Goal: Task Accomplishment & Management: Use online tool/utility

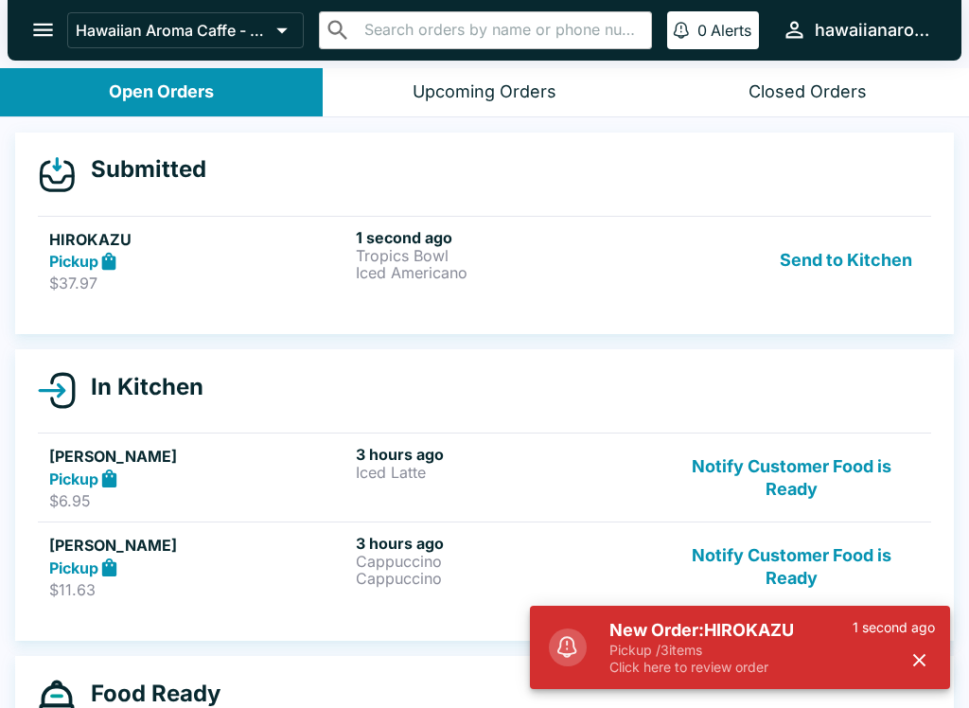
click at [565, 275] on p "Iced Americano" at bounding box center [505, 272] width 299 height 17
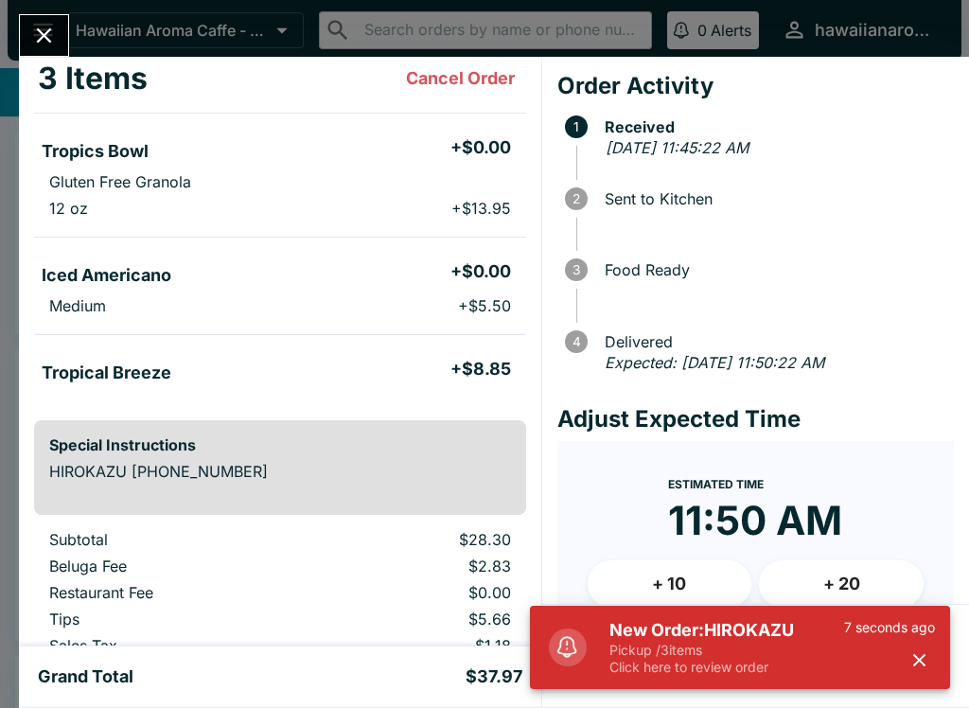
scroll to position [112, 0]
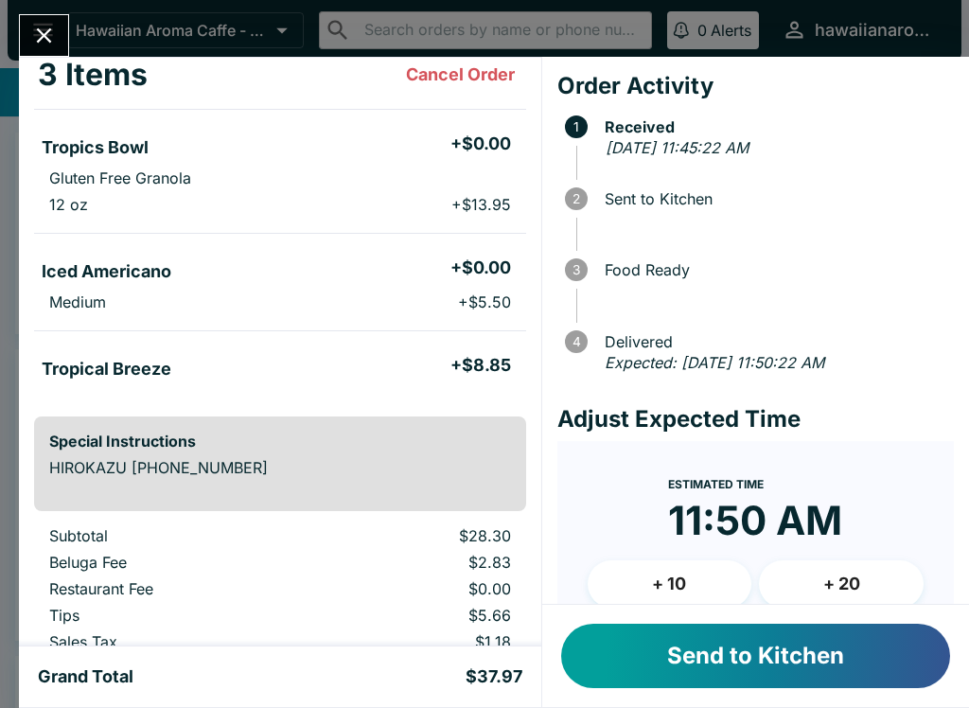
click at [742, 647] on button "Send to Kitchen" at bounding box center [755, 656] width 389 height 64
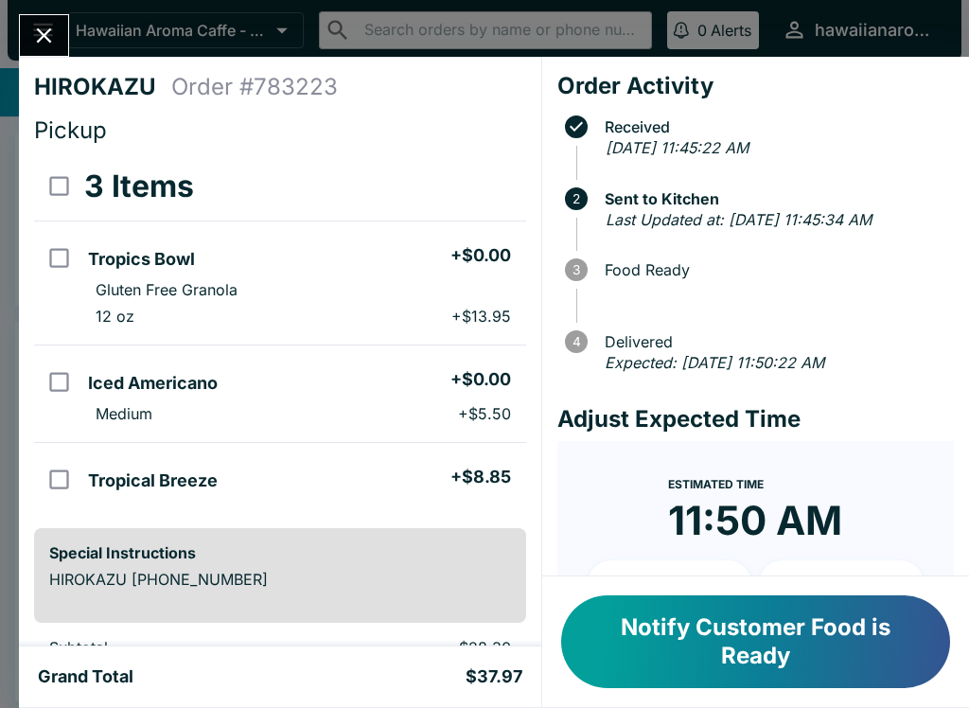
scroll to position [0, 0]
click at [53, 384] on input "orders table" at bounding box center [59, 382] width 43 height 43
checkbox input "true"
click at [80, 275] on input "orders table" at bounding box center [59, 258] width 43 height 43
click at [68, 253] on input "orders table" at bounding box center [59, 258] width 43 height 43
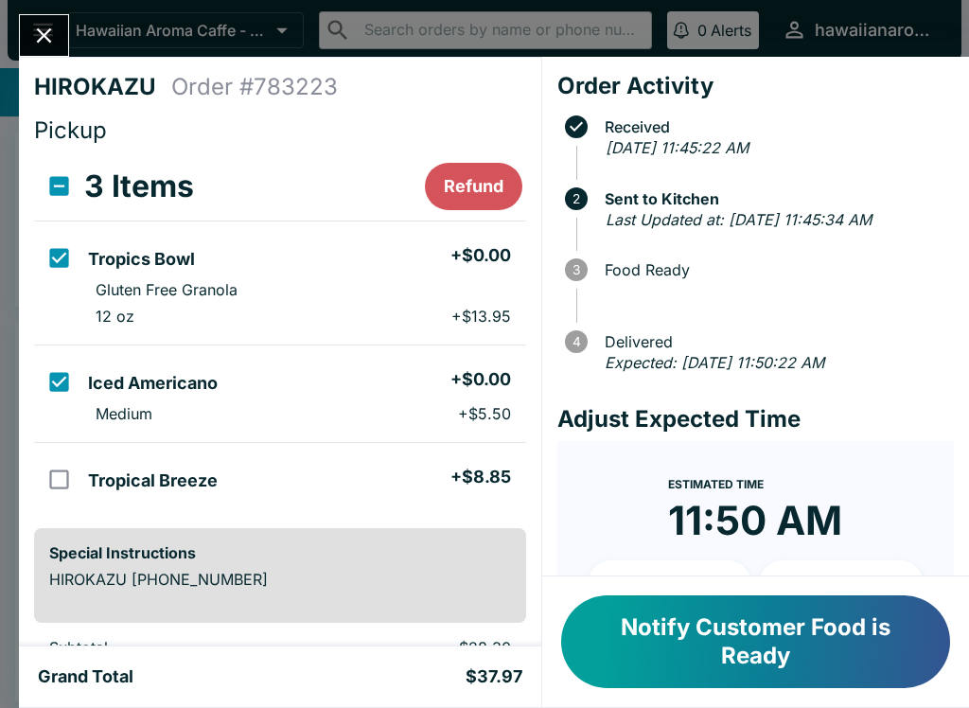
checkbox input "false"
click at [70, 399] on input "orders table" at bounding box center [59, 382] width 43 height 43
checkbox input "false"
click at [659, 616] on button "Notify Customer Food is Ready" at bounding box center [755, 641] width 389 height 93
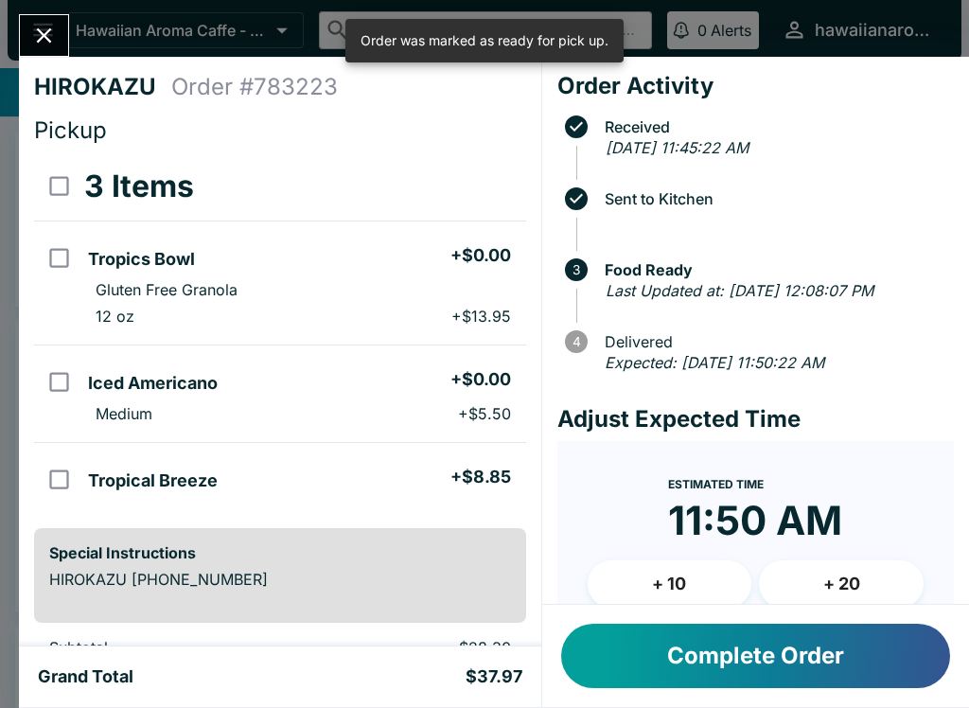
click at [637, 652] on button "Complete Order" at bounding box center [755, 656] width 389 height 64
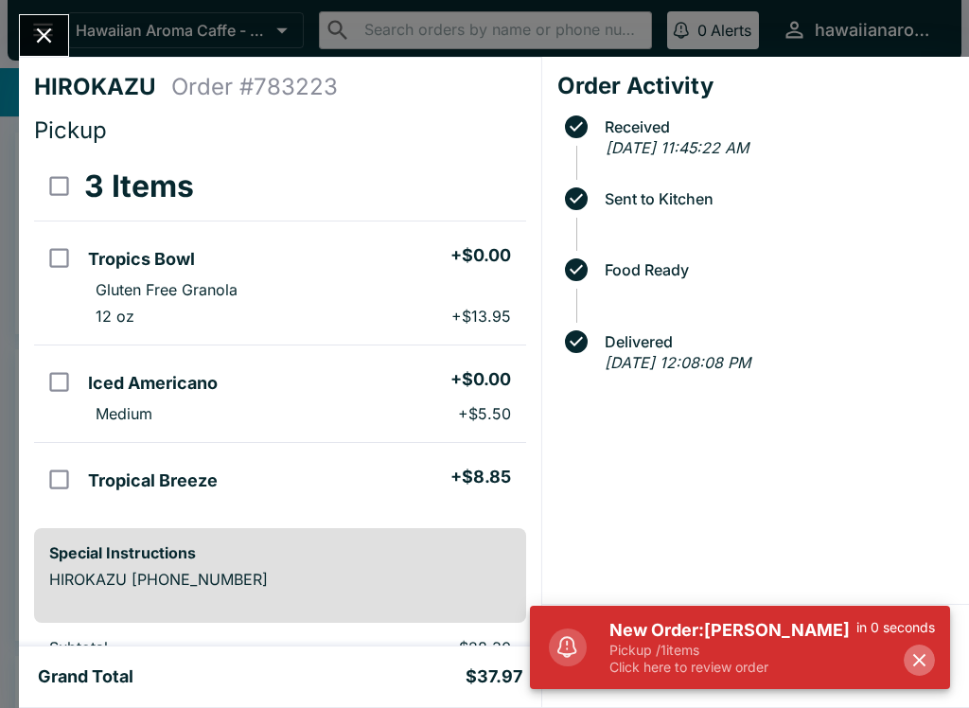
click at [909, 669] on icon "button" at bounding box center [920, 660] width 22 height 22
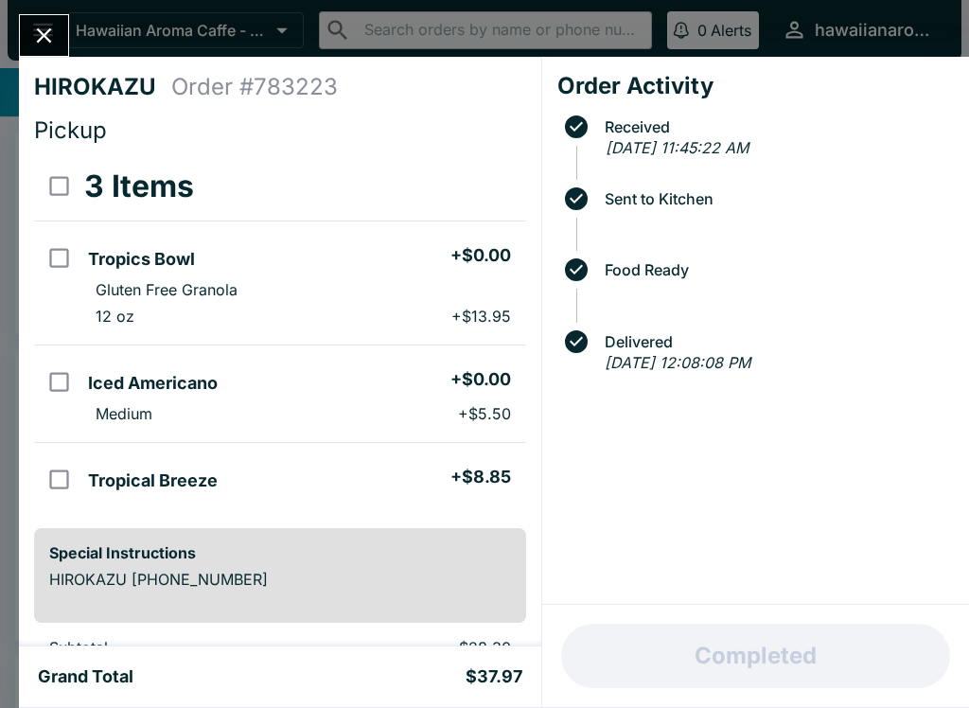
click at [23, 35] on button "Close" at bounding box center [44, 35] width 48 height 41
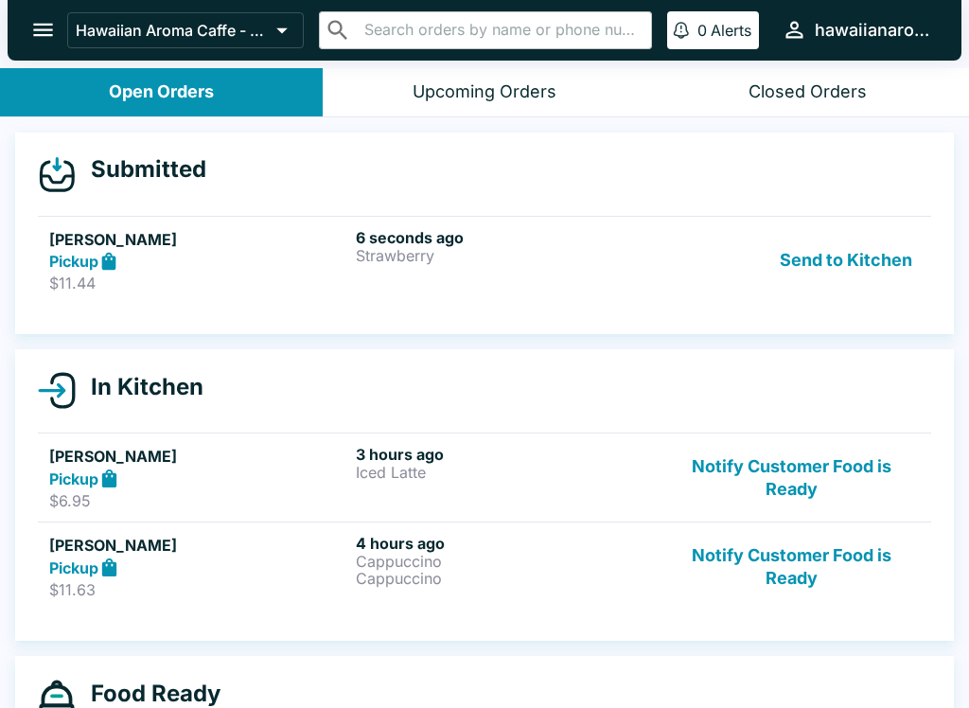
click at [66, 244] on h5 "[PERSON_NAME]" at bounding box center [198, 239] width 299 height 23
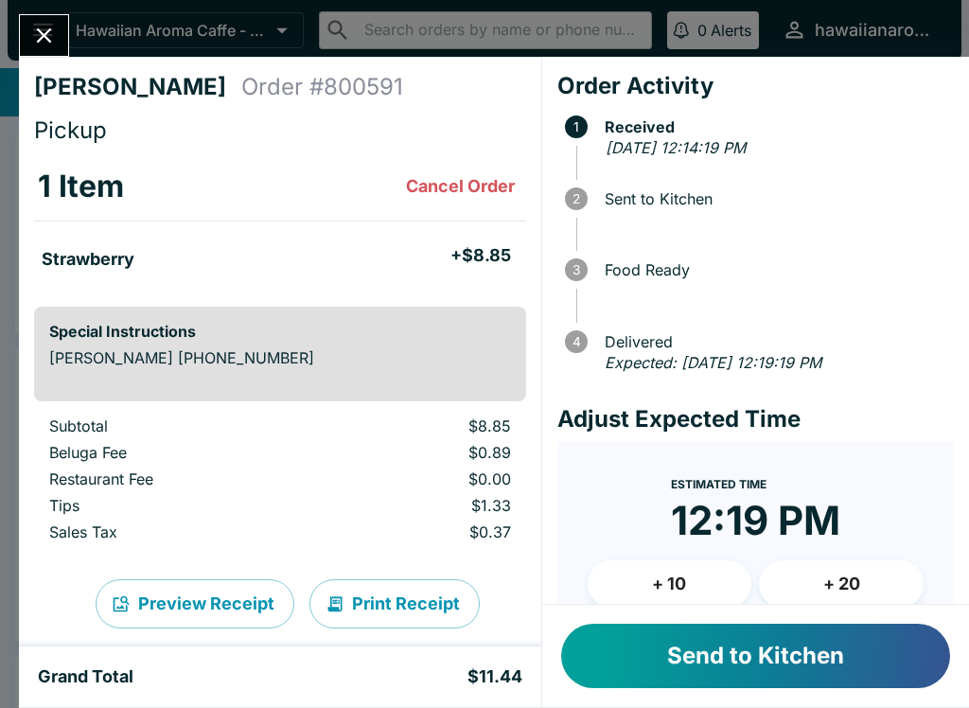
click at [25, 42] on button "Close" at bounding box center [44, 35] width 48 height 41
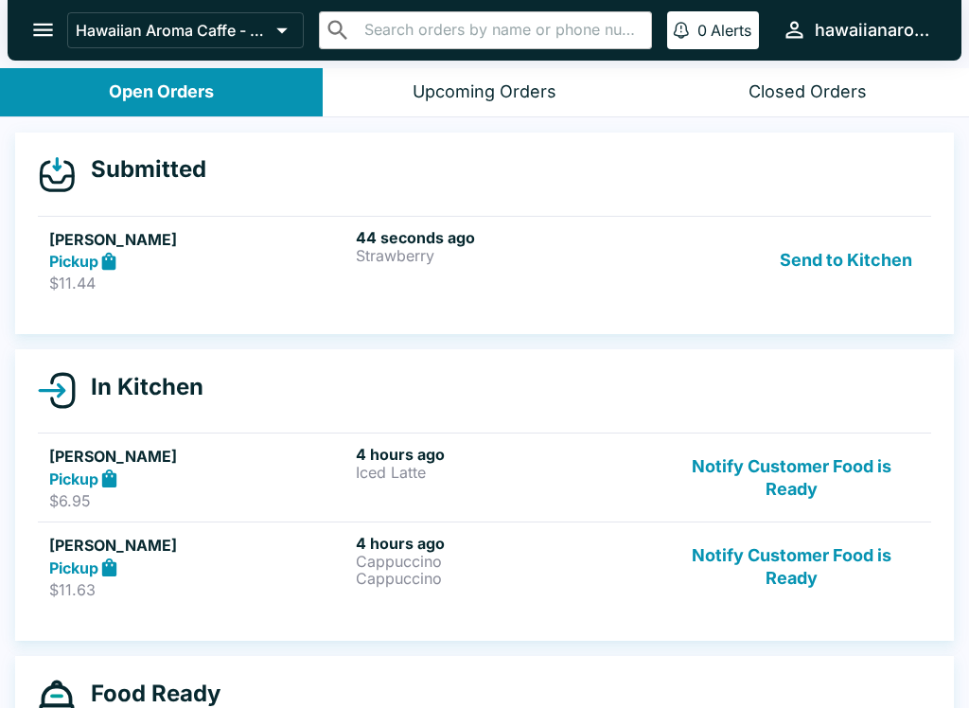
click at [488, 293] on link "[PERSON_NAME] Lasd Pickup $11.44 44 seconds ago Strawberry Send to Kitchen" at bounding box center [485, 260] width 894 height 89
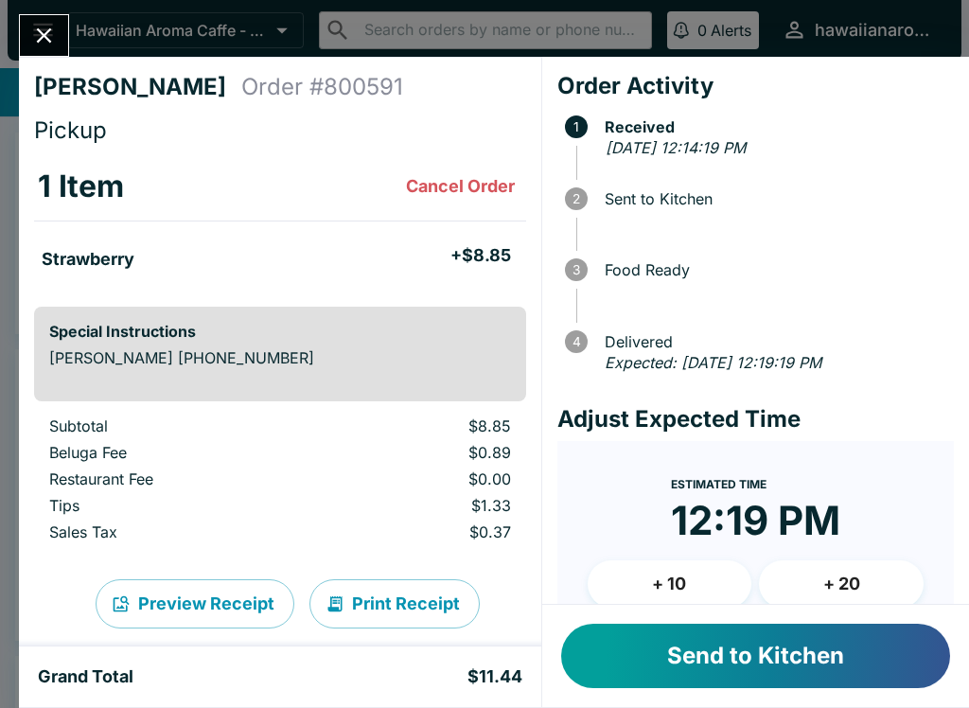
click at [693, 660] on button "Send to Kitchen" at bounding box center [755, 656] width 389 height 64
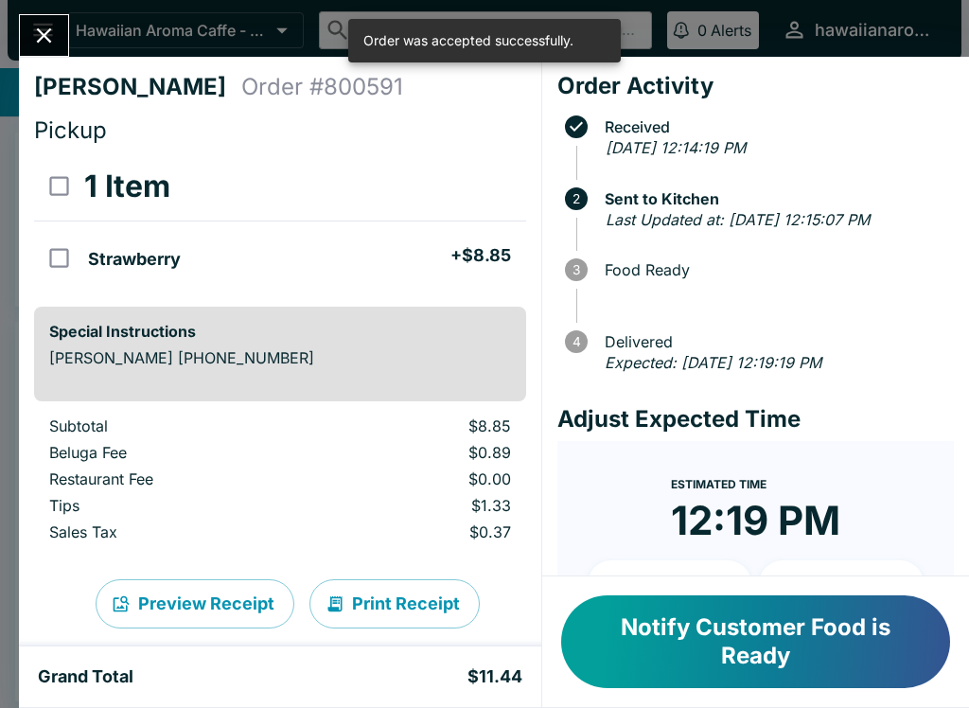
click at [327, 239] on li "Strawberry + $8.85" at bounding box center [302, 257] width 445 height 40
checkbox input "true"
click at [236, 255] on li "Strawberry + $8.85" at bounding box center [302, 257] width 445 height 40
checkbox input "false"
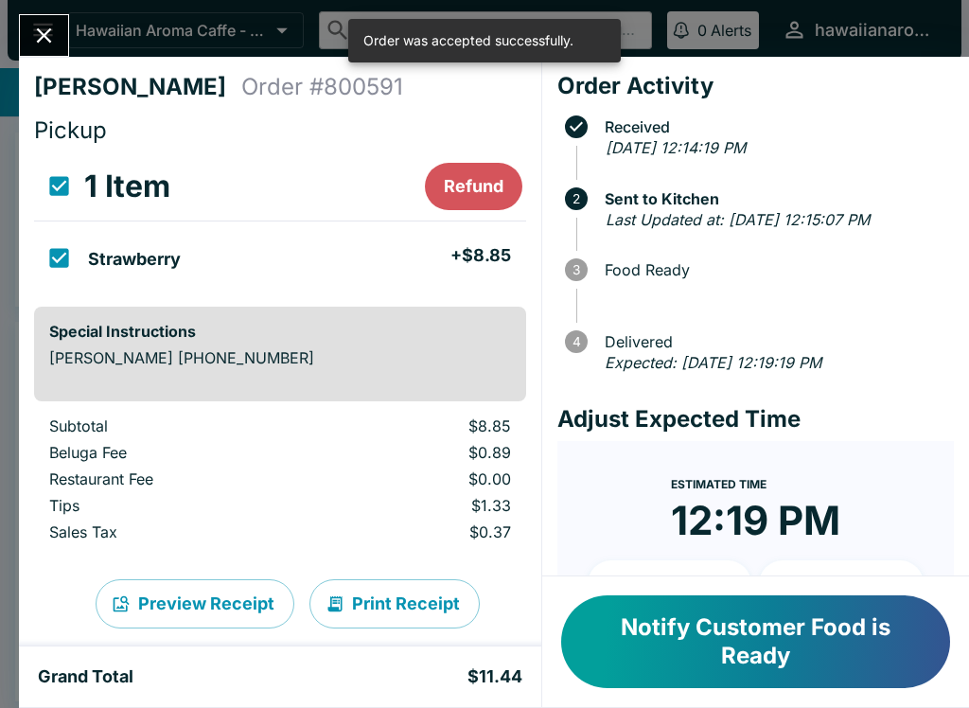
checkbox input "false"
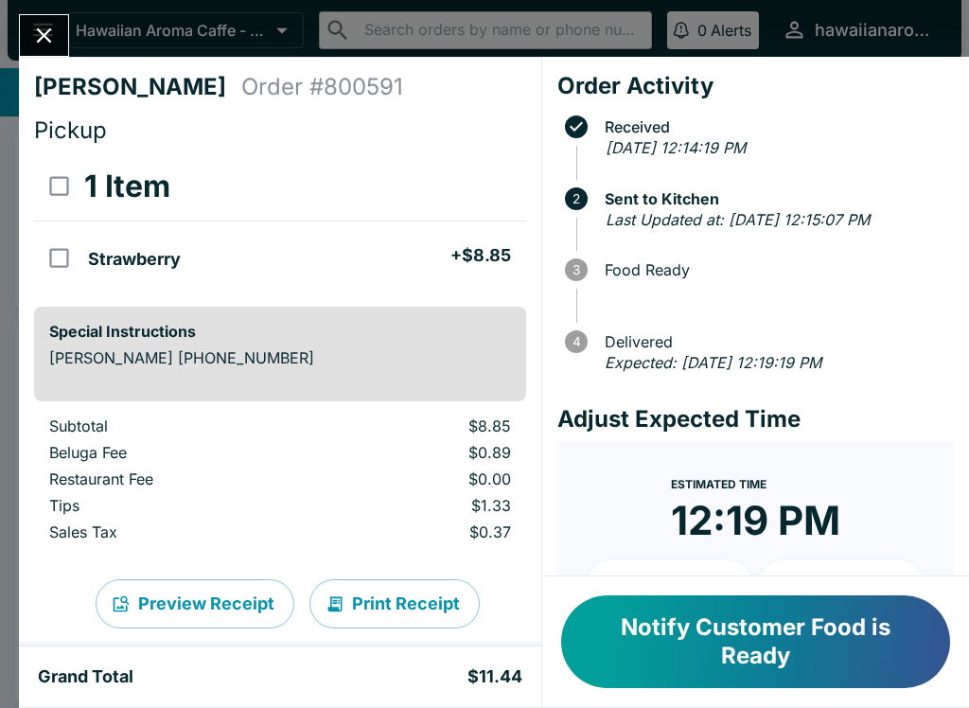
click at [37, 17] on button "Close" at bounding box center [44, 35] width 48 height 41
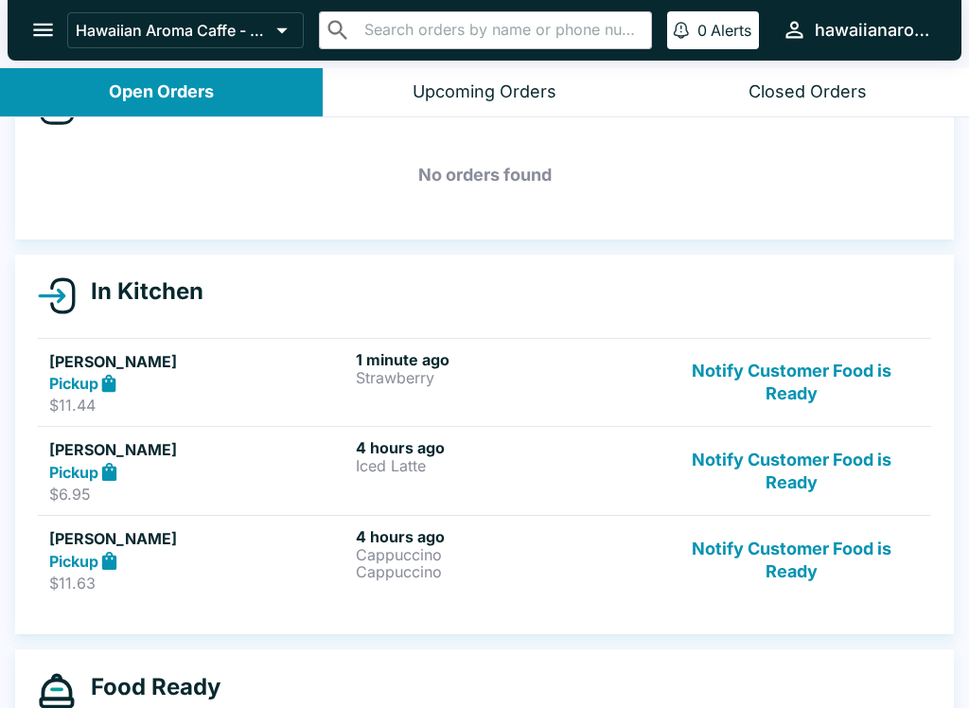
scroll to position [81, 0]
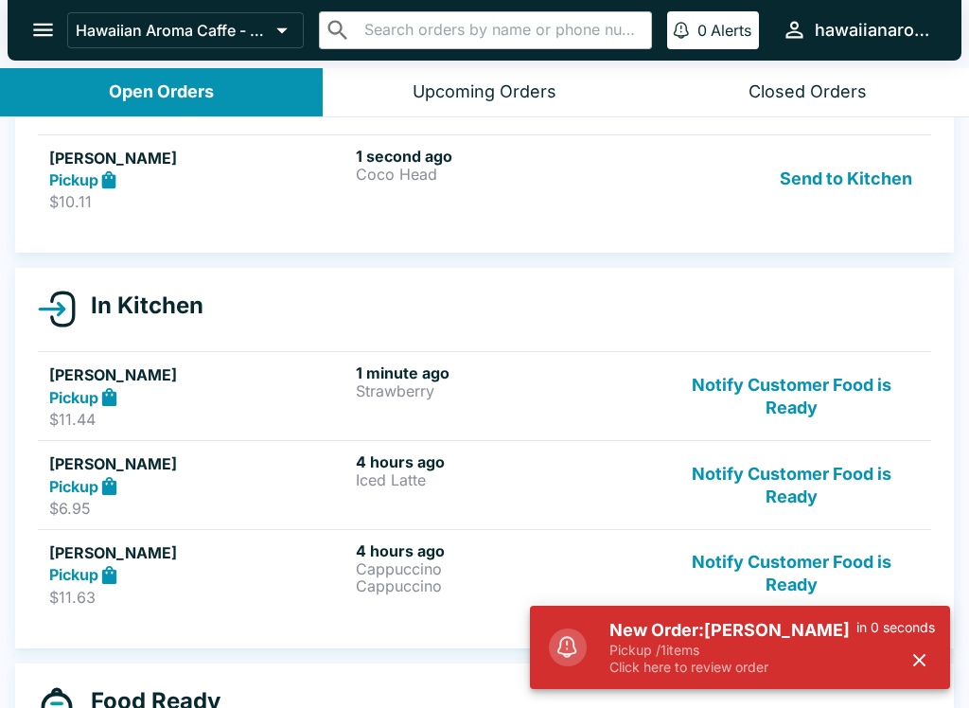
click at [540, 186] on div "1 second ago Coco Head" at bounding box center [505, 179] width 299 height 65
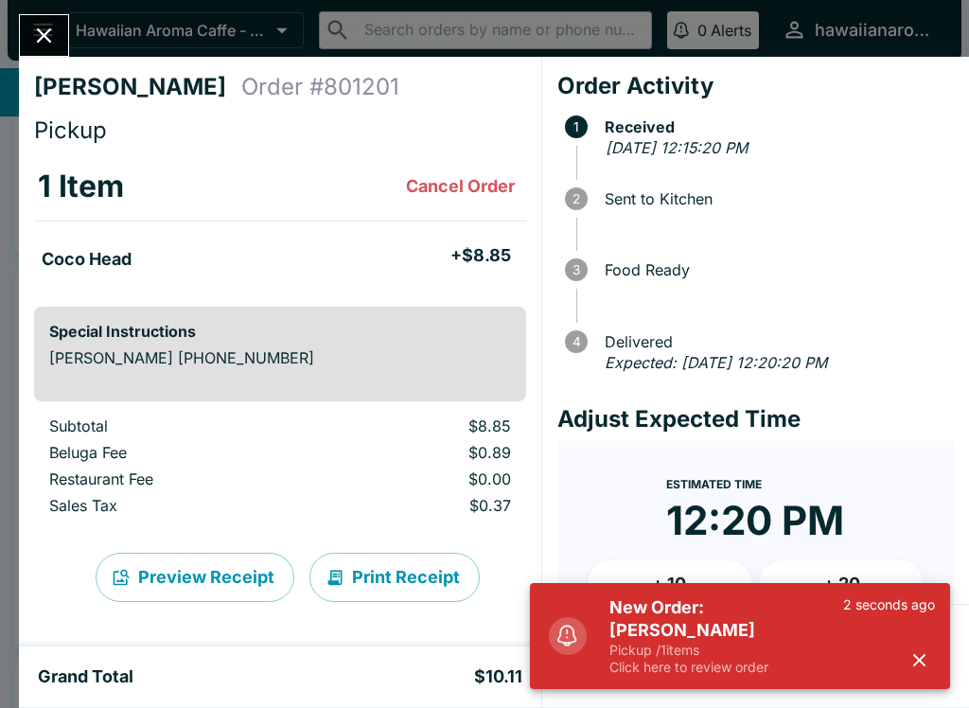
click at [916, 660] on icon "button" at bounding box center [920, 660] width 22 height 22
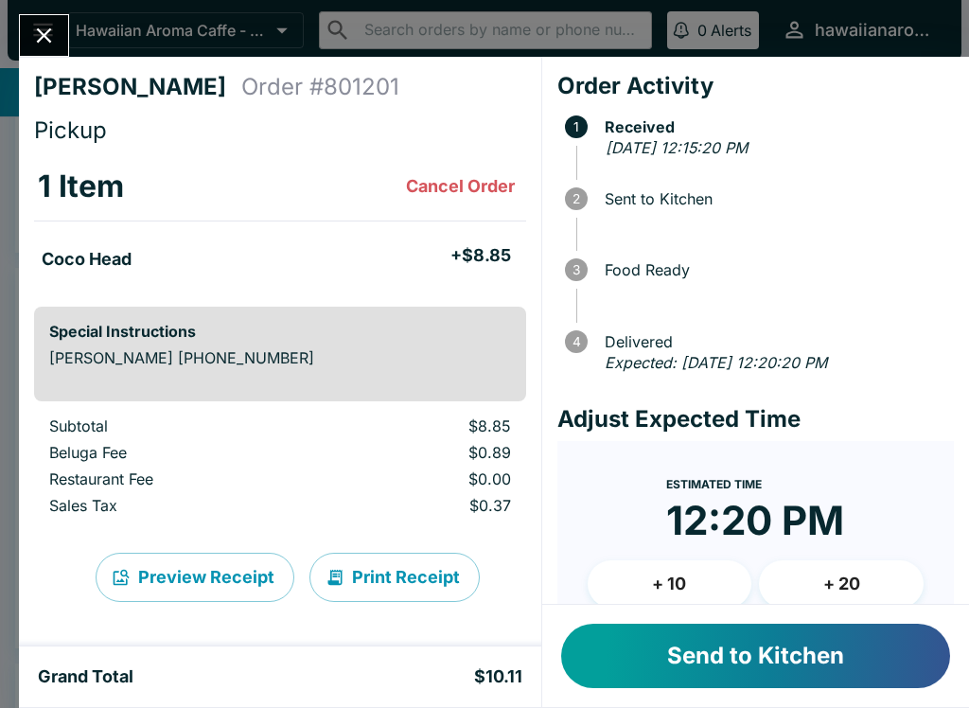
click at [781, 654] on button "Send to Kitchen" at bounding box center [755, 656] width 389 height 64
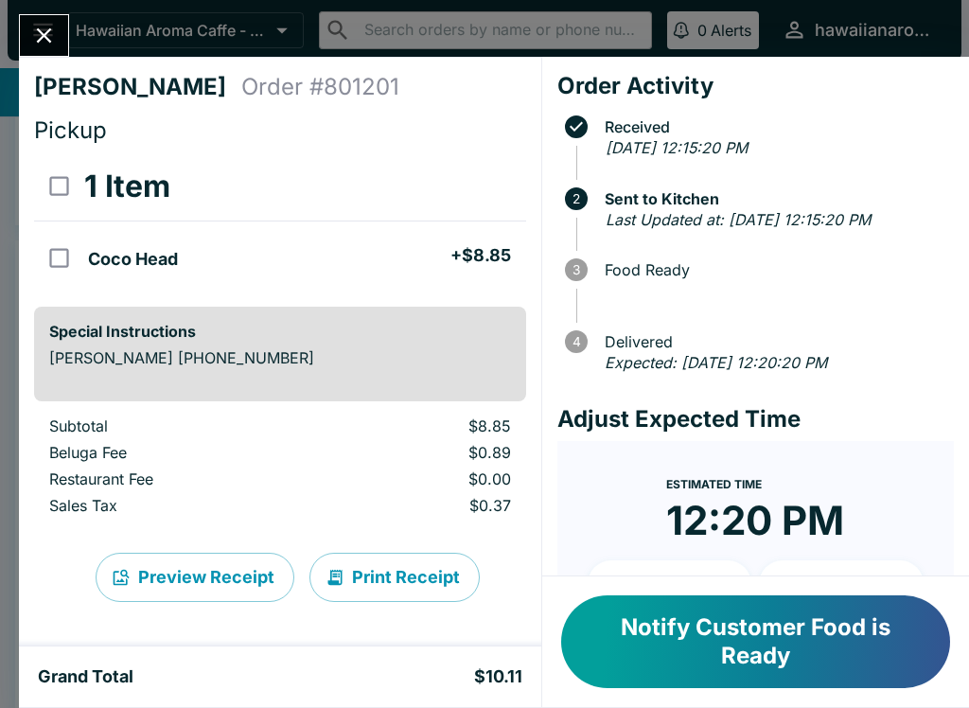
click at [49, 32] on icon "Close" at bounding box center [44, 35] width 15 height 15
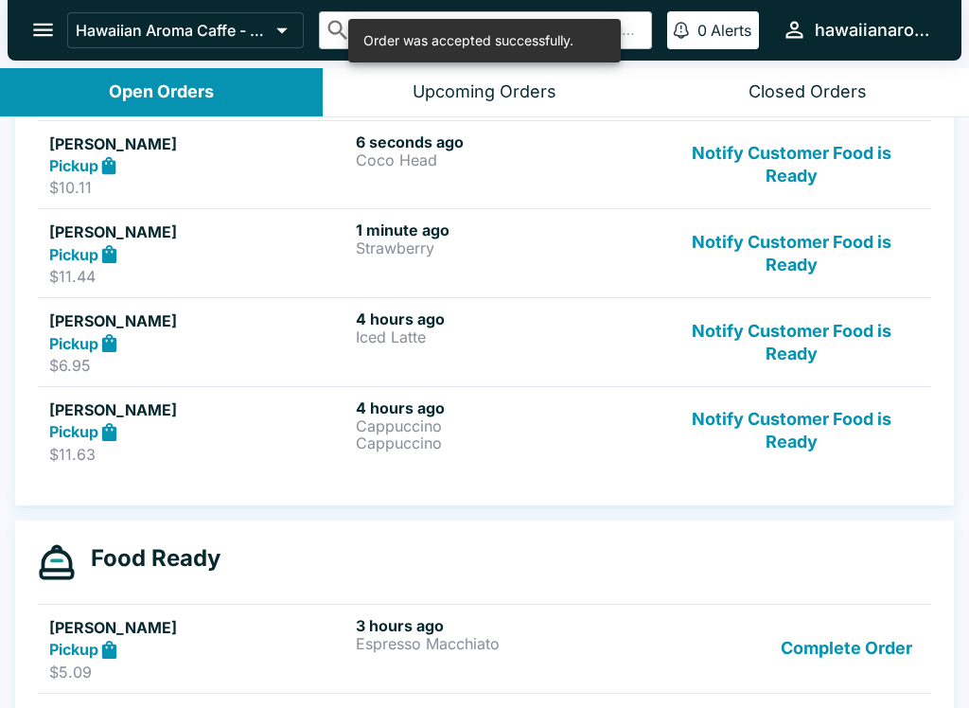
scroll to position [311, 0]
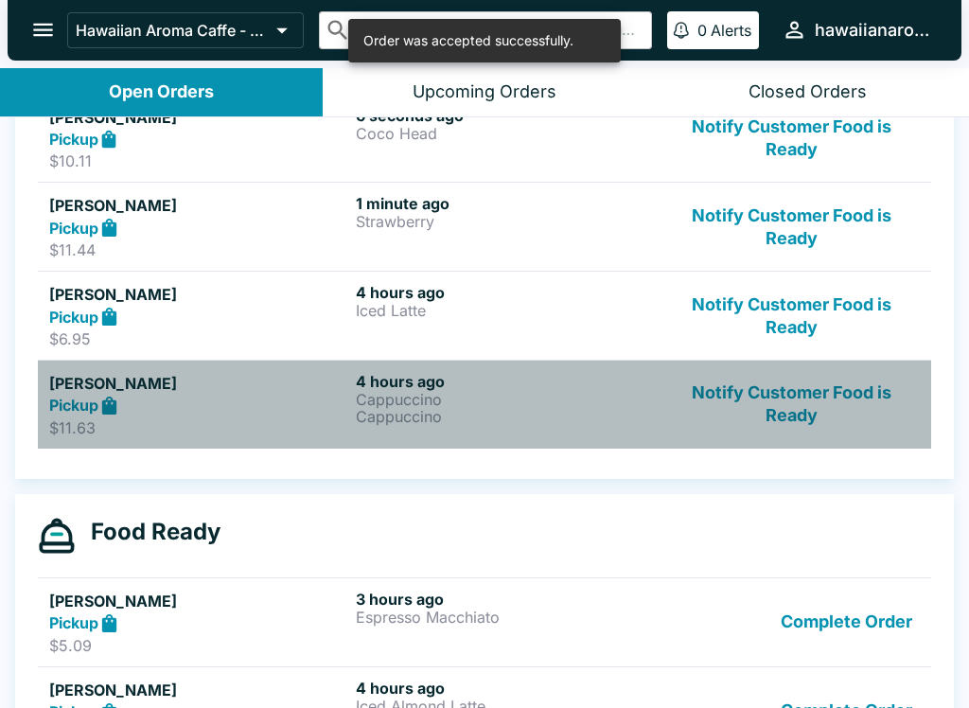
click at [606, 392] on p "Cappuccino" at bounding box center [505, 399] width 299 height 17
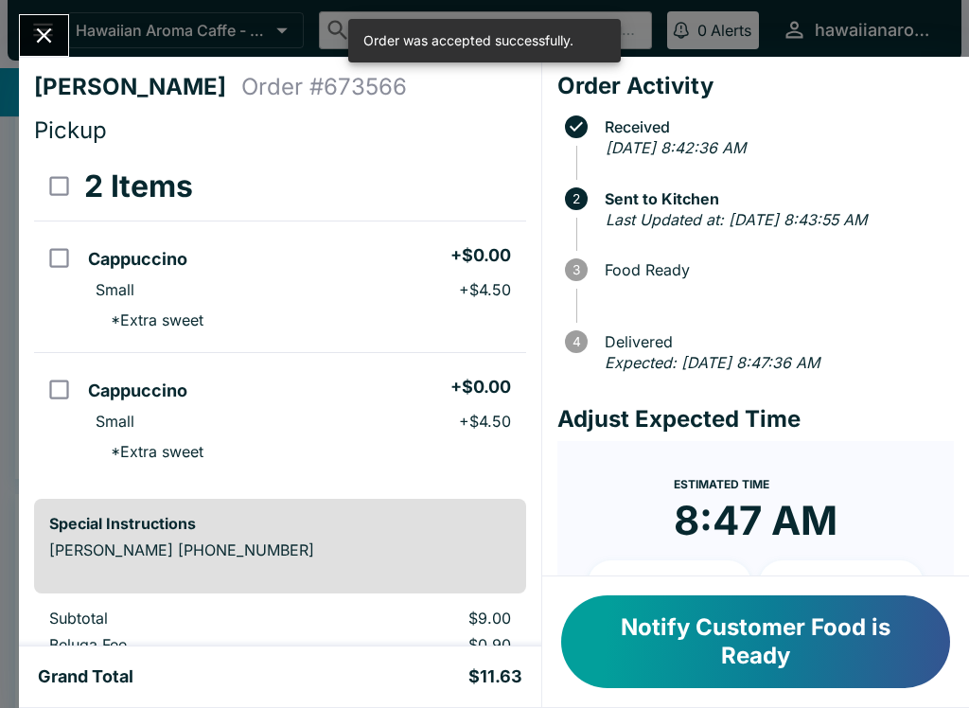
click at [763, 622] on button "Notify Customer Food is Ready" at bounding box center [755, 641] width 389 height 93
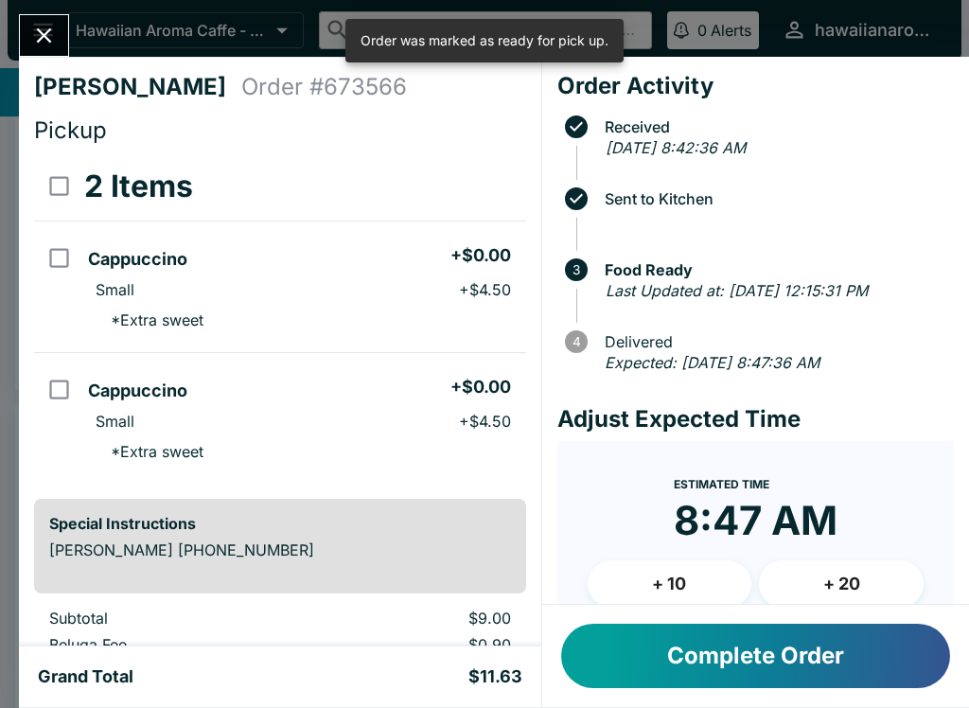
click at [647, 653] on button "Complete Order" at bounding box center [755, 656] width 389 height 64
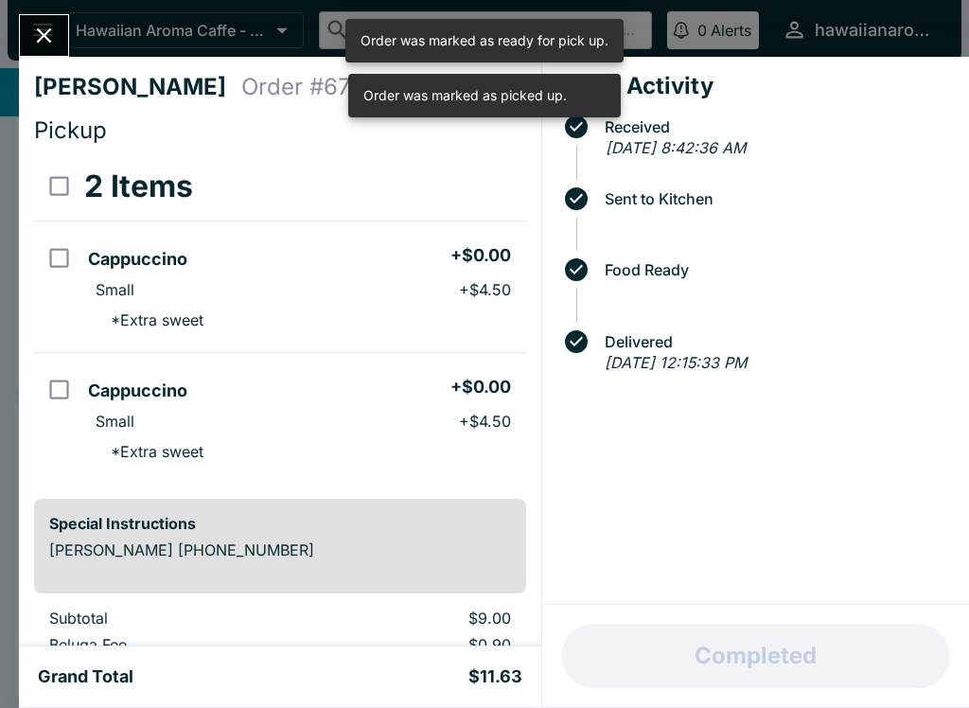
click at [48, 28] on icon "Close" at bounding box center [44, 36] width 26 height 26
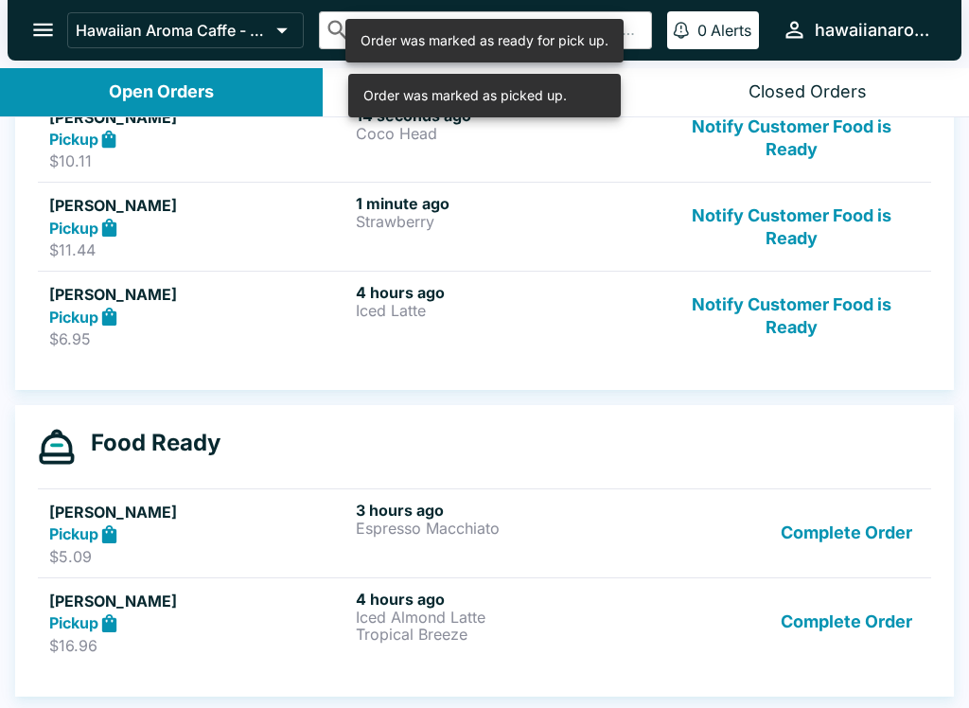
click at [821, 319] on button "Notify Customer Food is Ready" at bounding box center [792, 315] width 257 height 65
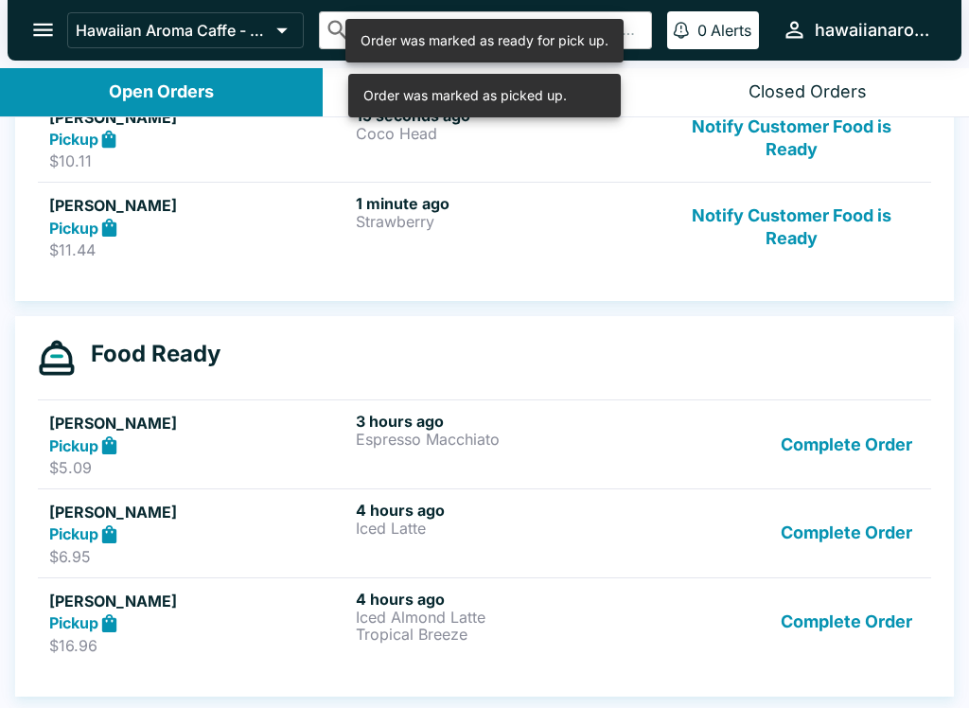
click at [798, 220] on button "Notify Customer Food is Ready" at bounding box center [792, 226] width 257 height 65
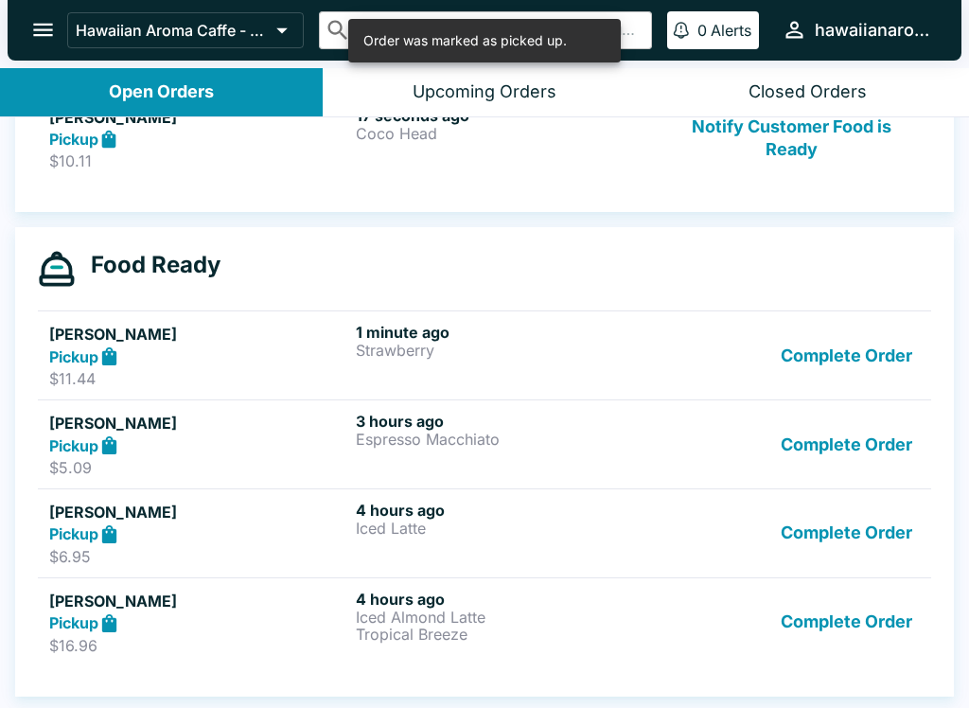
scroll to position [311, 0]
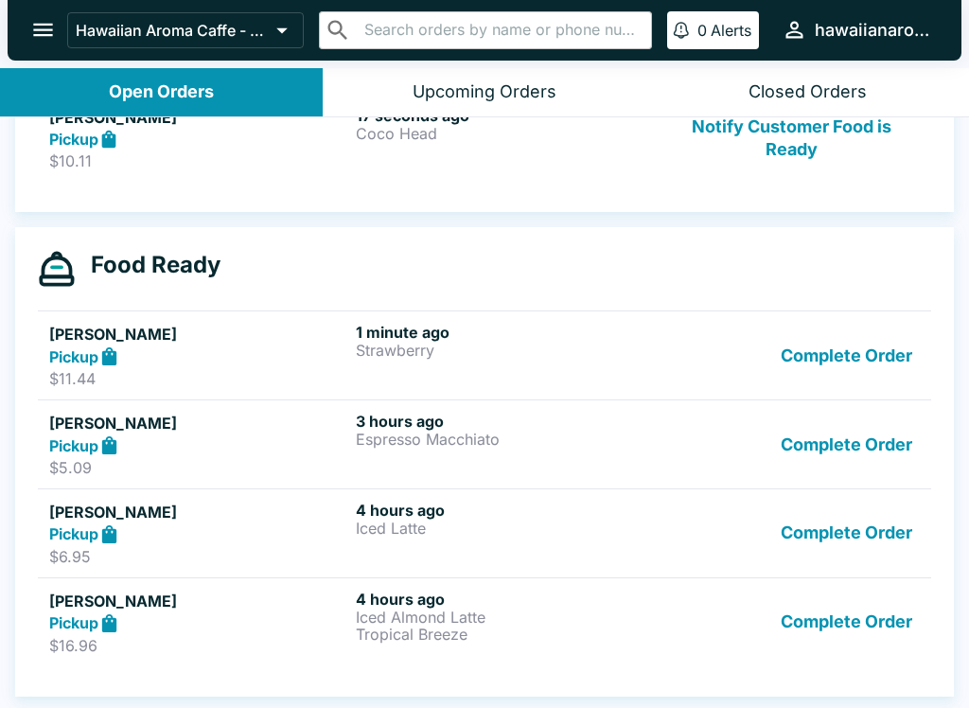
click at [858, 610] on button "Complete Order" at bounding box center [846, 622] width 147 height 65
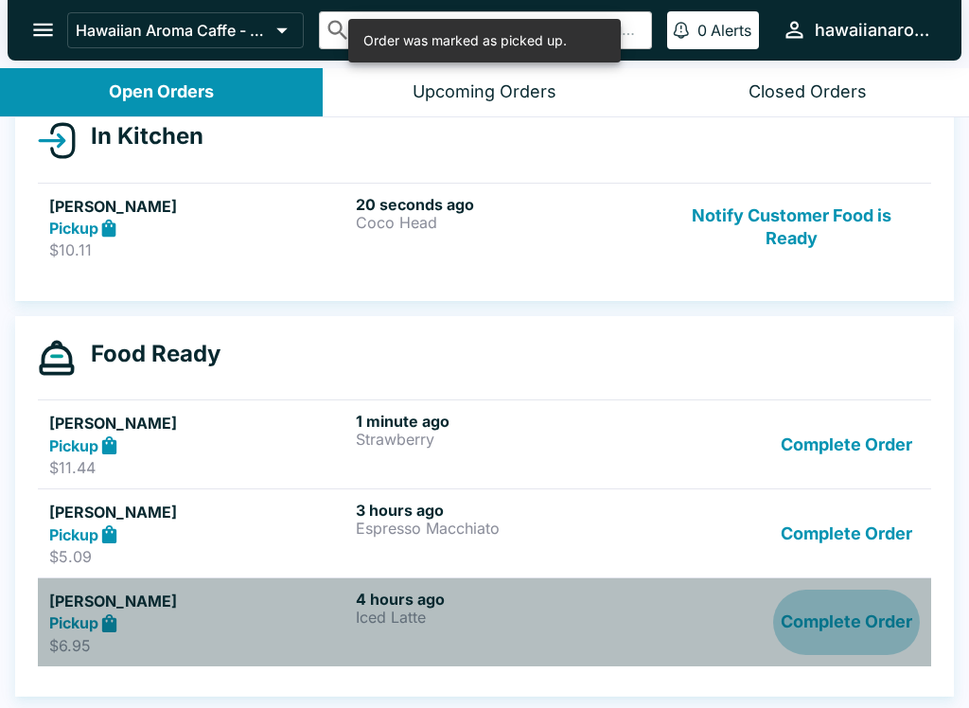
click at [825, 616] on button "Complete Order" at bounding box center [846, 622] width 147 height 65
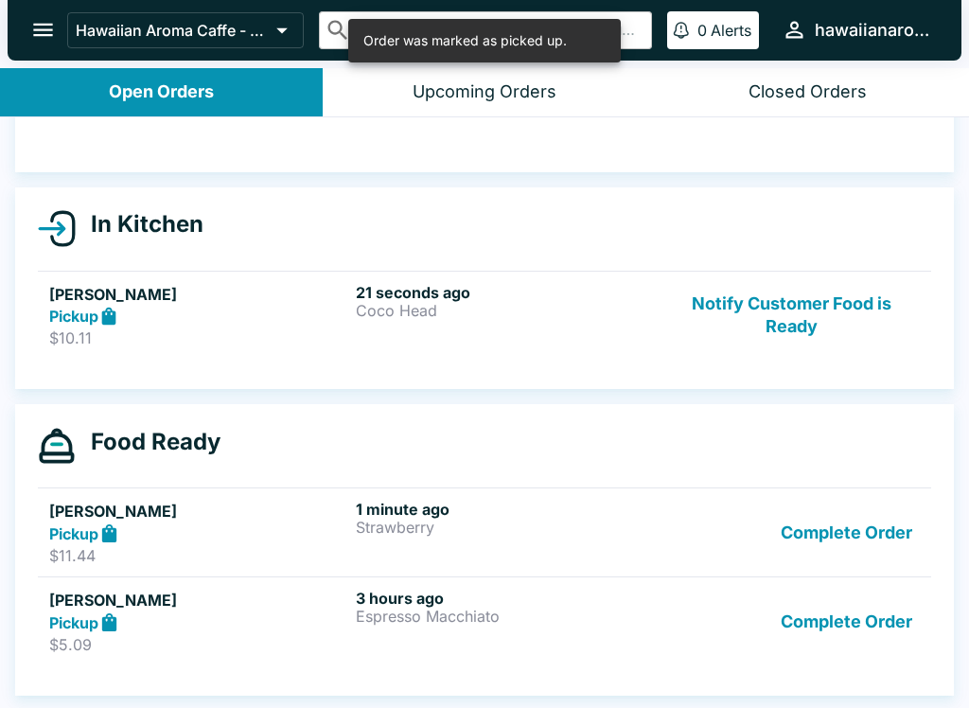
click at [857, 613] on button "Complete Order" at bounding box center [846, 621] width 147 height 65
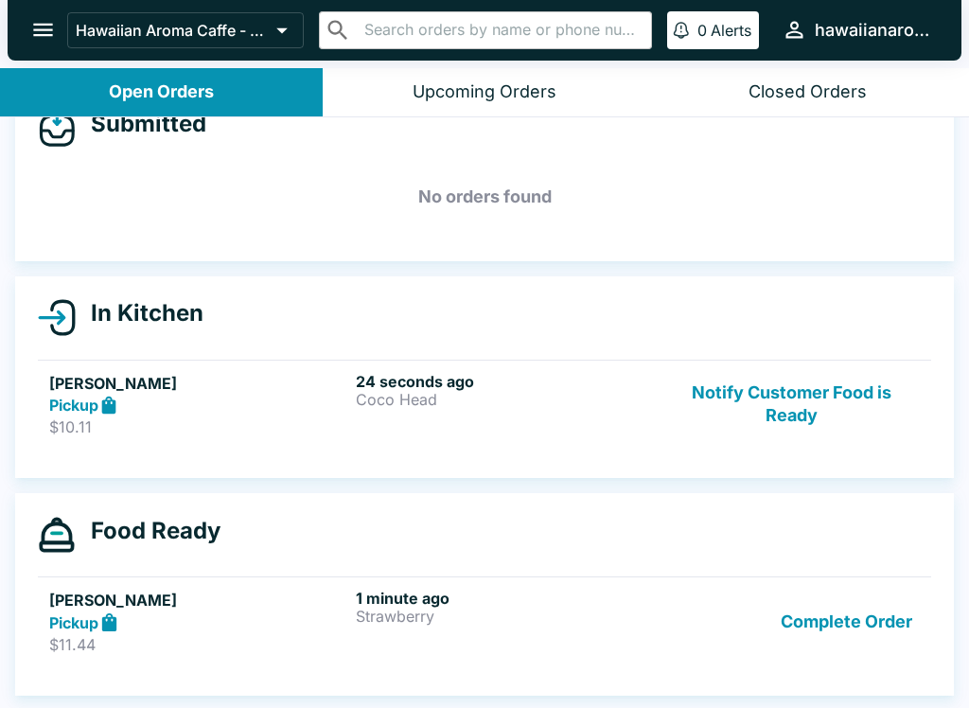
scroll to position [45, 0]
click at [267, 599] on h5 "[PERSON_NAME]" at bounding box center [198, 600] width 299 height 23
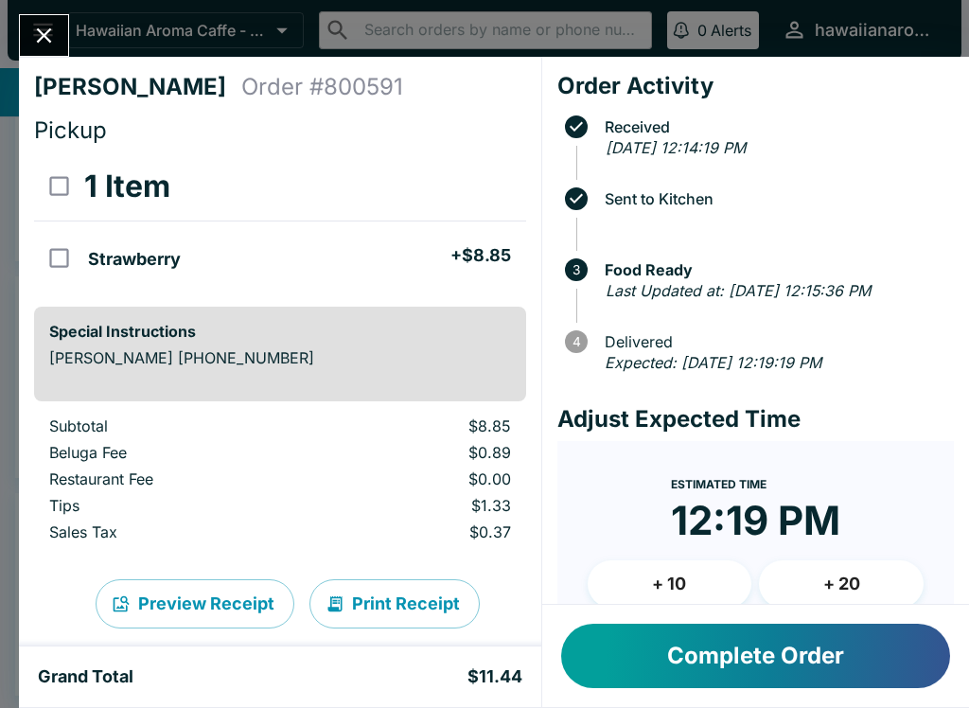
click at [62, 24] on button "Close" at bounding box center [44, 35] width 48 height 41
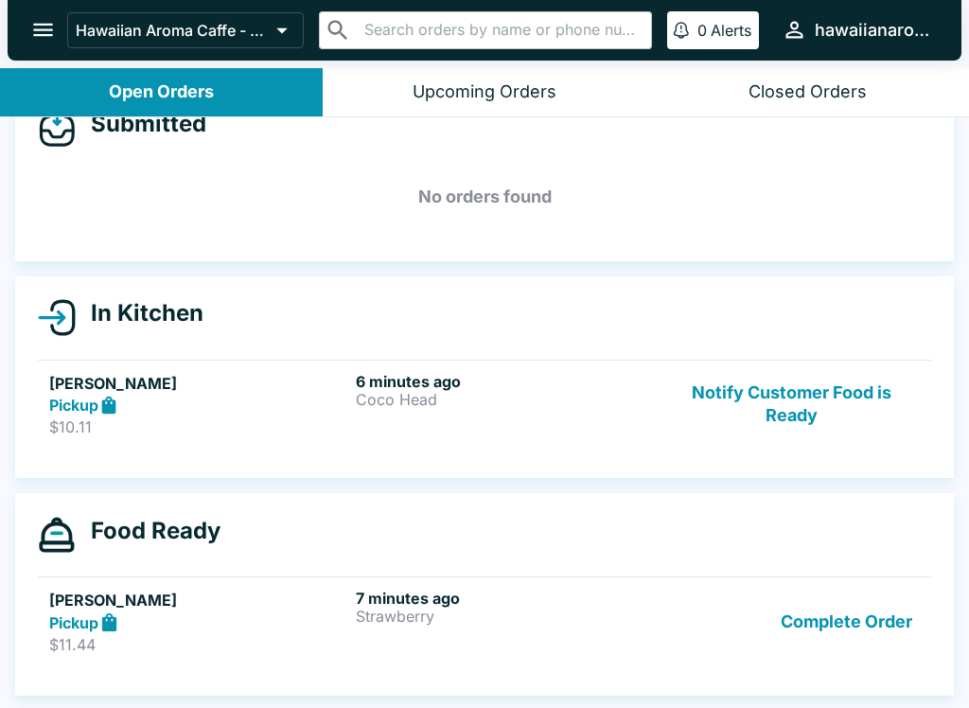
scroll to position [45, 0]
click at [834, 617] on button "Complete Order" at bounding box center [846, 621] width 147 height 65
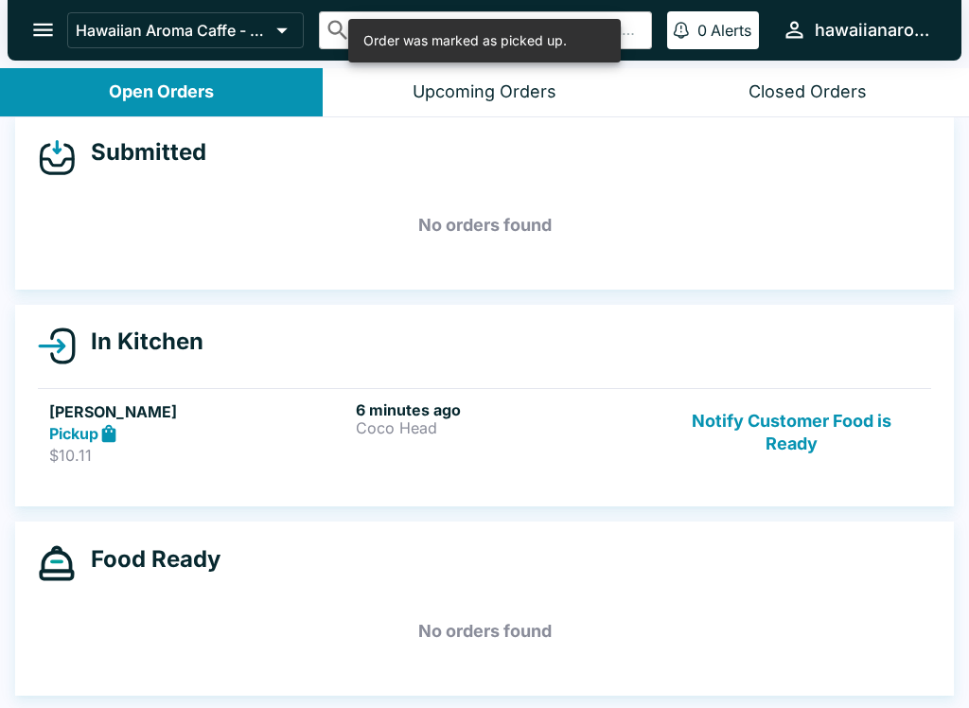
click at [832, 402] on button "Notify Customer Food is Ready" at bounding box center [792, 432] width 257 height 65
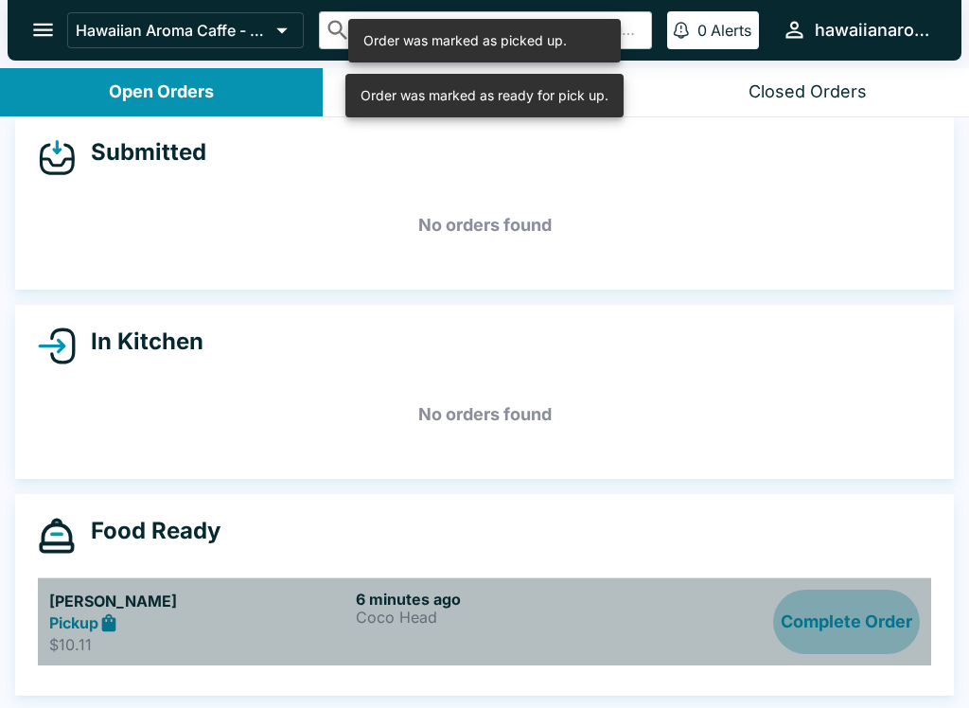
click at [866, 590] on button "Complete Order" at bounding box center [846, 622] width 147 height 65
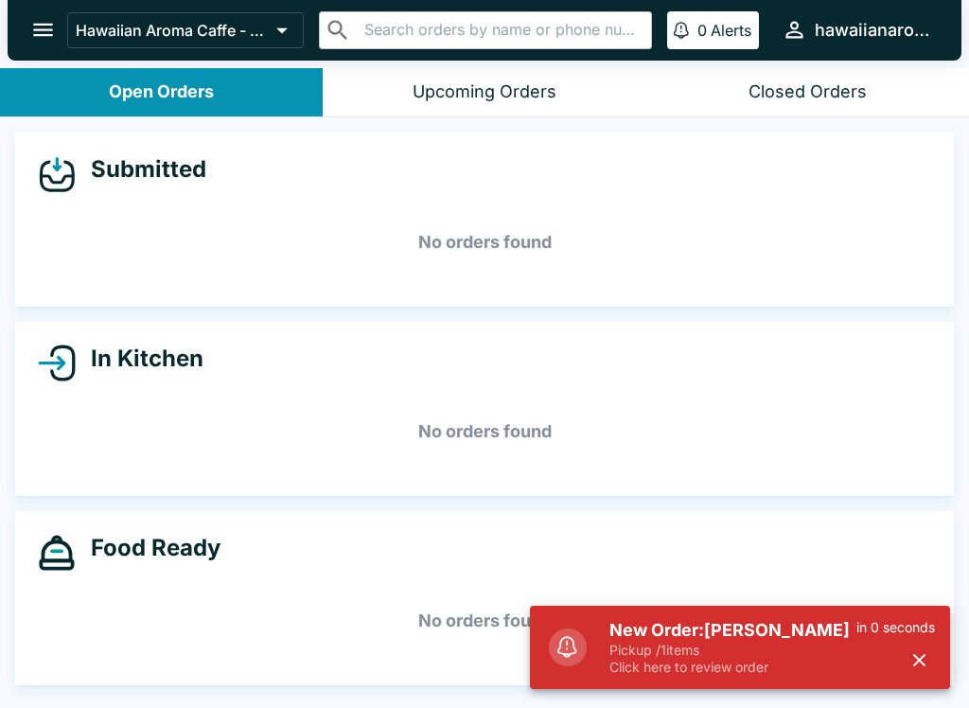
scroll to position [17, 0]
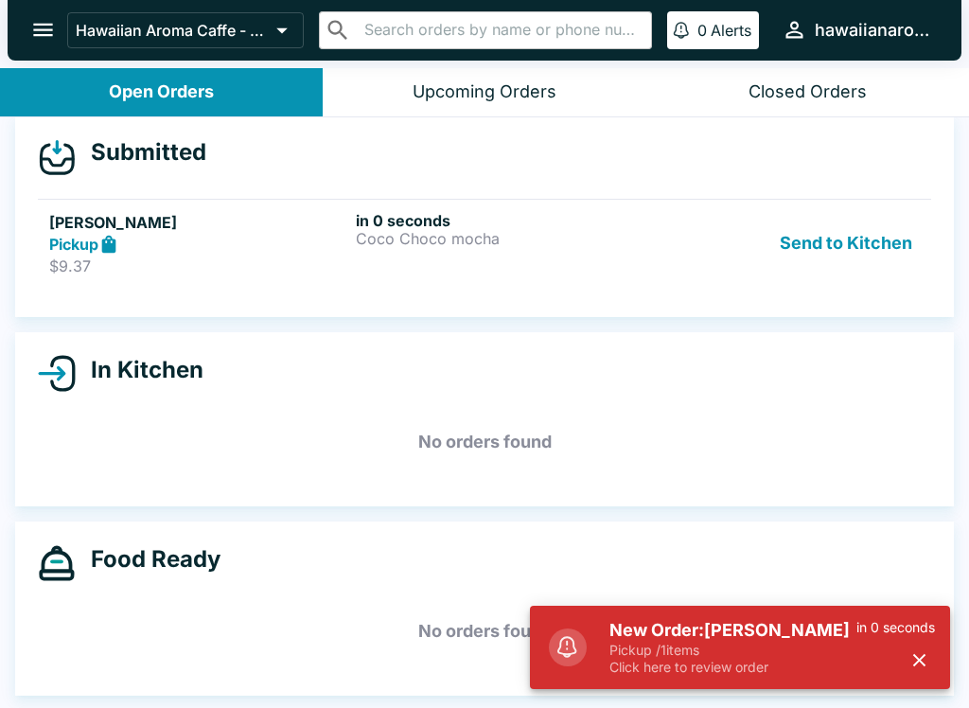
click at [222, 250] on div "Pickup" at bounding box center [198, 245] width 299 height 22
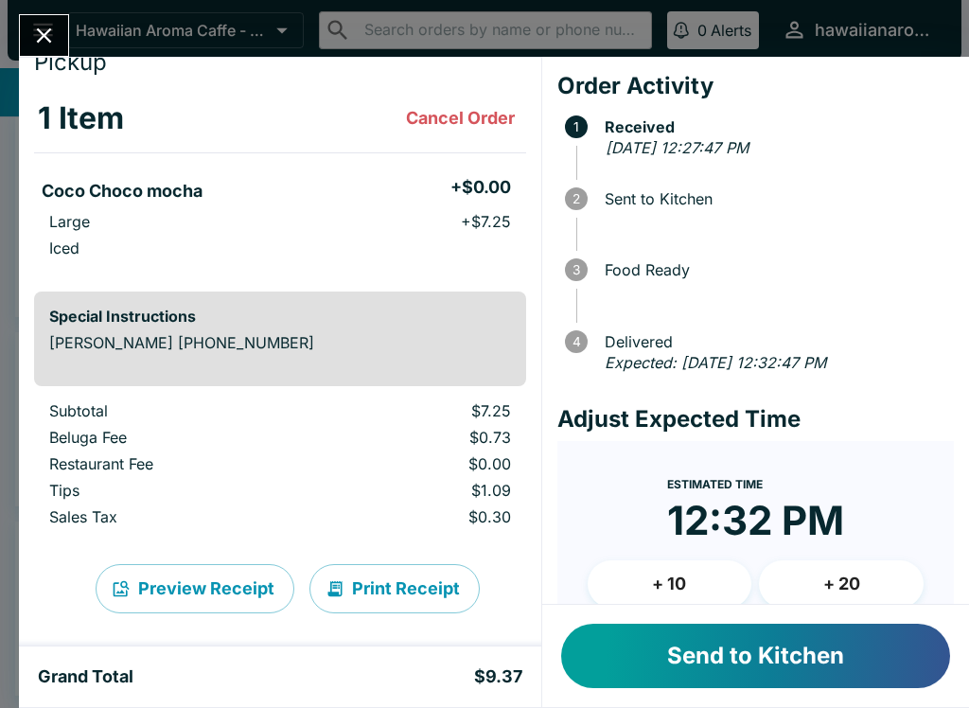
scroll to position [63, 0]
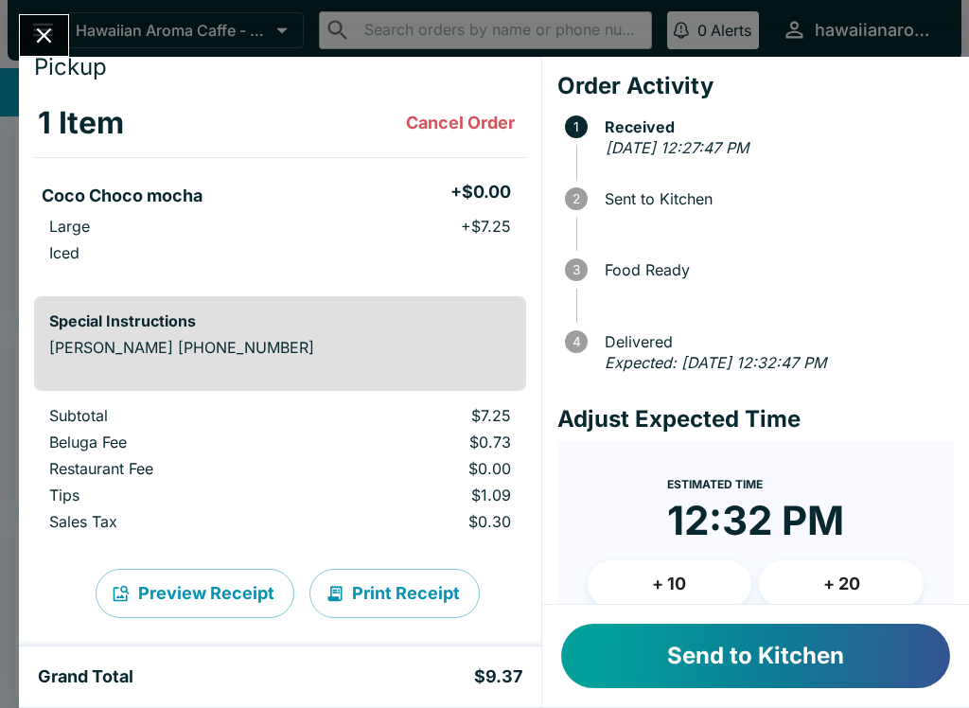
click at [721, 661] on button "Send to Kitchen" at bounding box center [755, 656] width 389 height 64
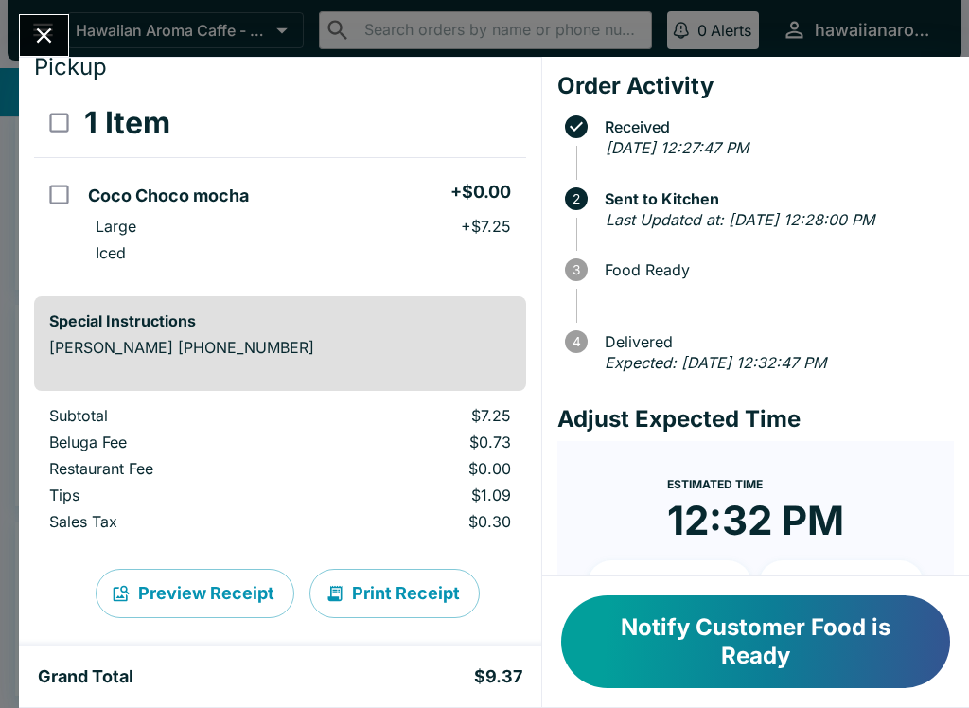
click at [745, 631] on button "Notify Customer Food is Ready" at bounding box center [755, 641] width 389 height 93
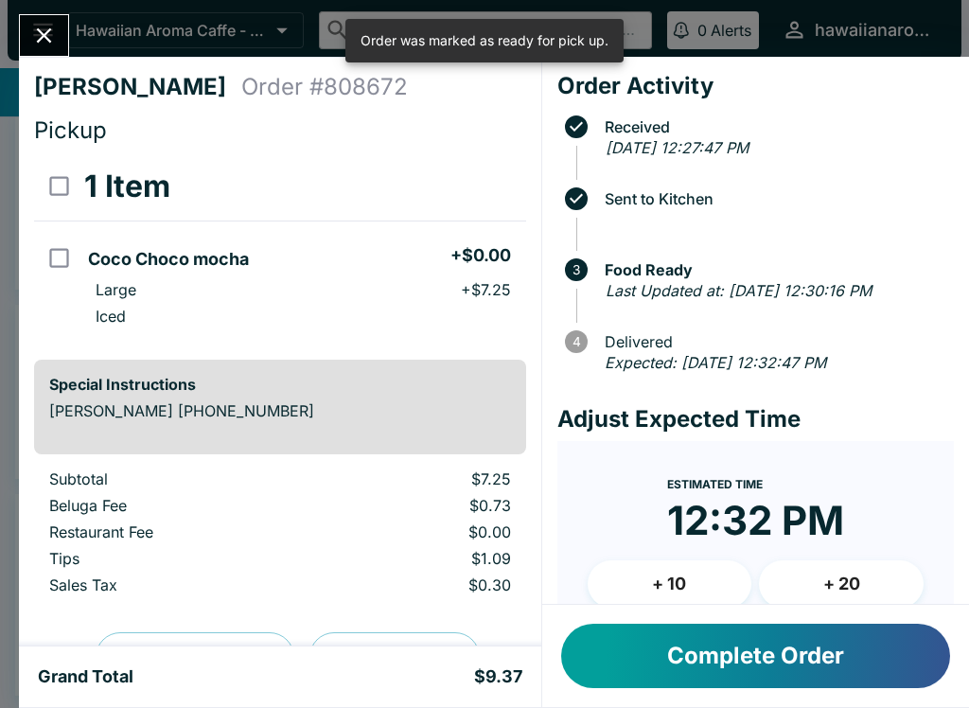
scroll to position [0, 0]
click at [699, 633] on button "Complete Order" at bounding box center [755, 656] width 389 height 64
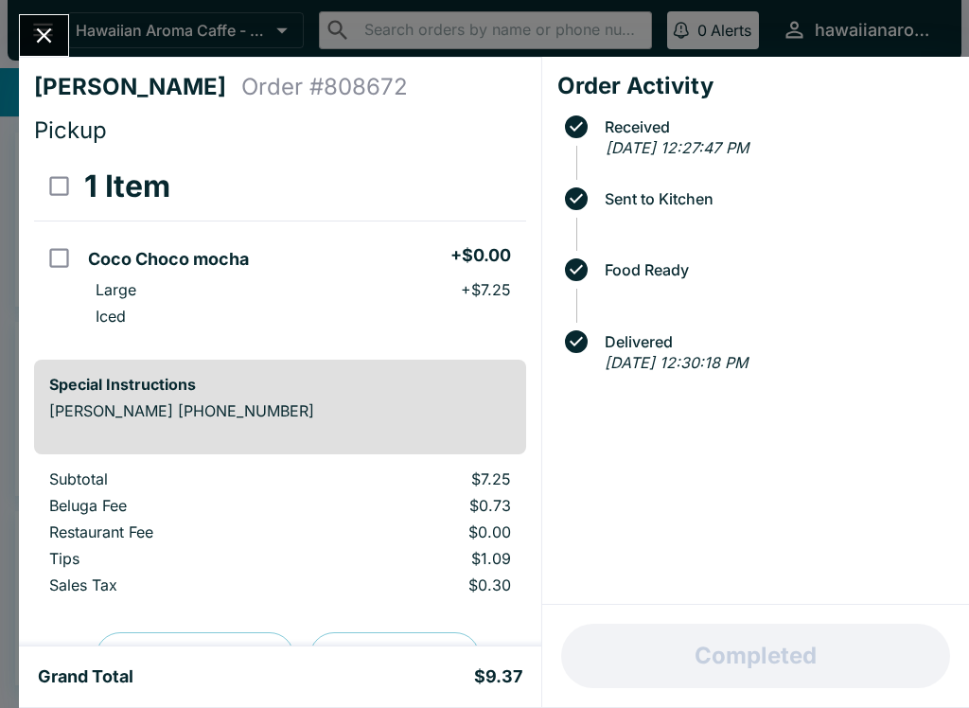
click at [64, 23] on div at bounding box center [44, 35] width 50 height 43
click at [51, 50] on button "Close" at bounding box center [44, 35] width 48 height 41
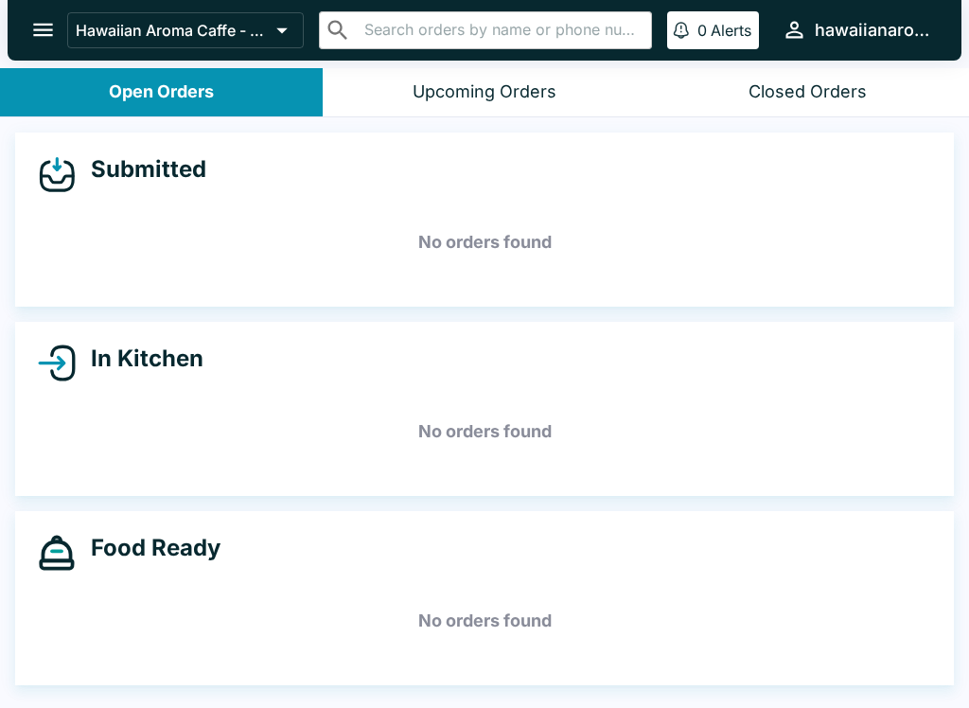
click at [38, 27] on icon "open drawer" at bounding box center [43, 30] width 26 height 26
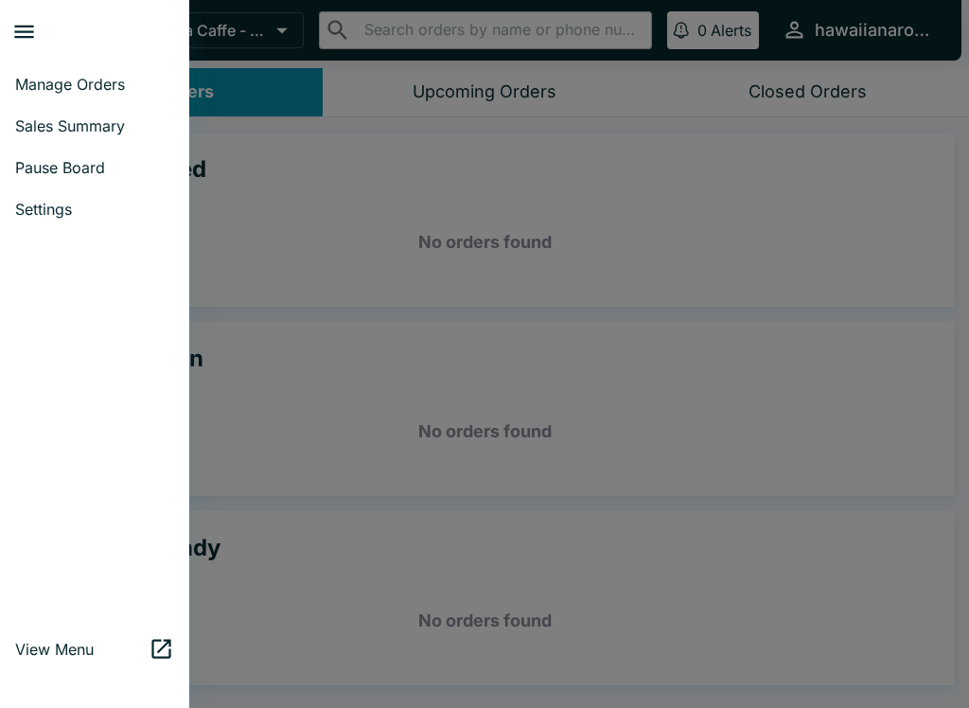
click at [91, 116] on span "Sales Summary" at bounding box center [94, 125] width 159 height 19
select select "03:00"
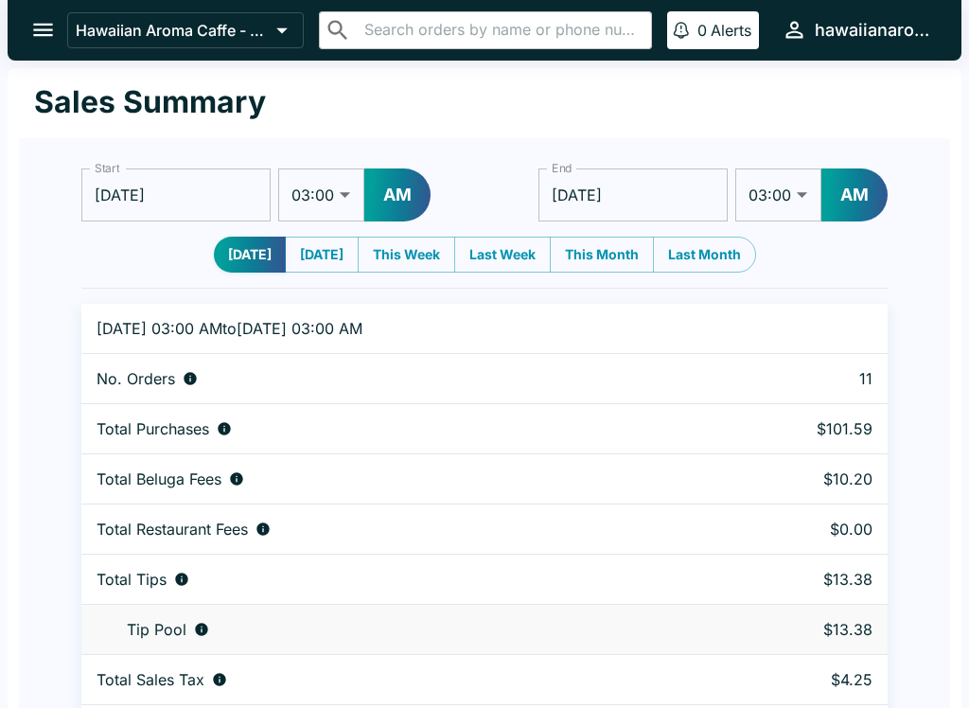
click at [316, 195] on select "01:00 01:30 02:00 02:30 03:00 03:30 04:00 04:30 05:00 05:30 06:00 06:30 07:00 0…" at bounding box center [321, 194] width 86 height 53
click at [652, 204] on input "[DATE]" at bounding box center [633, 194] width 189 height 53
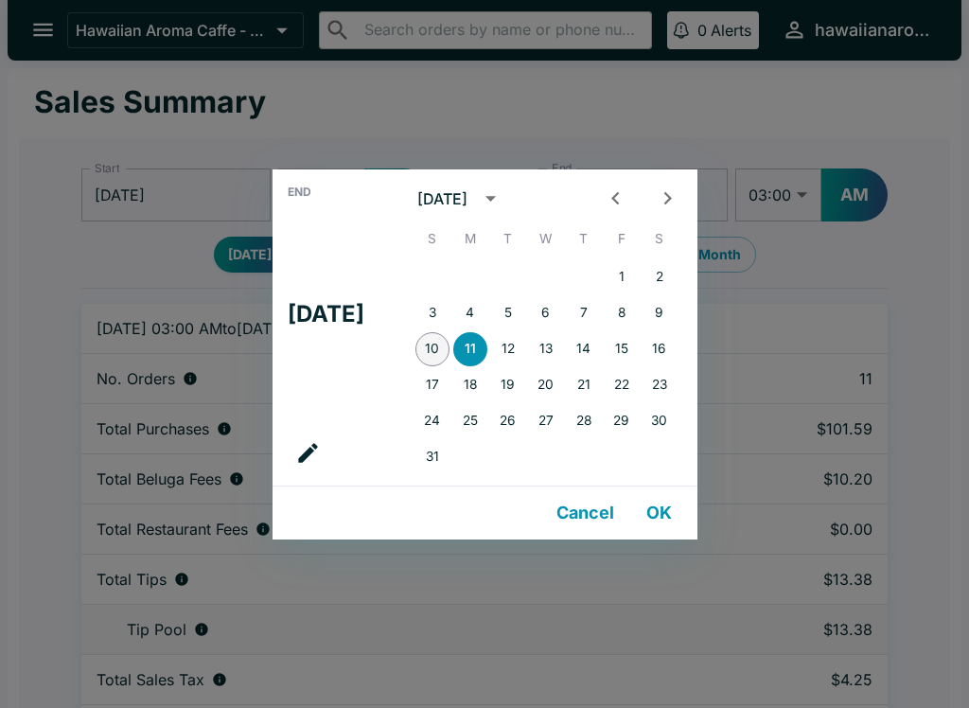
click at [447, 346] on button "10" at bounding box center [433, 349] width 34 height 34
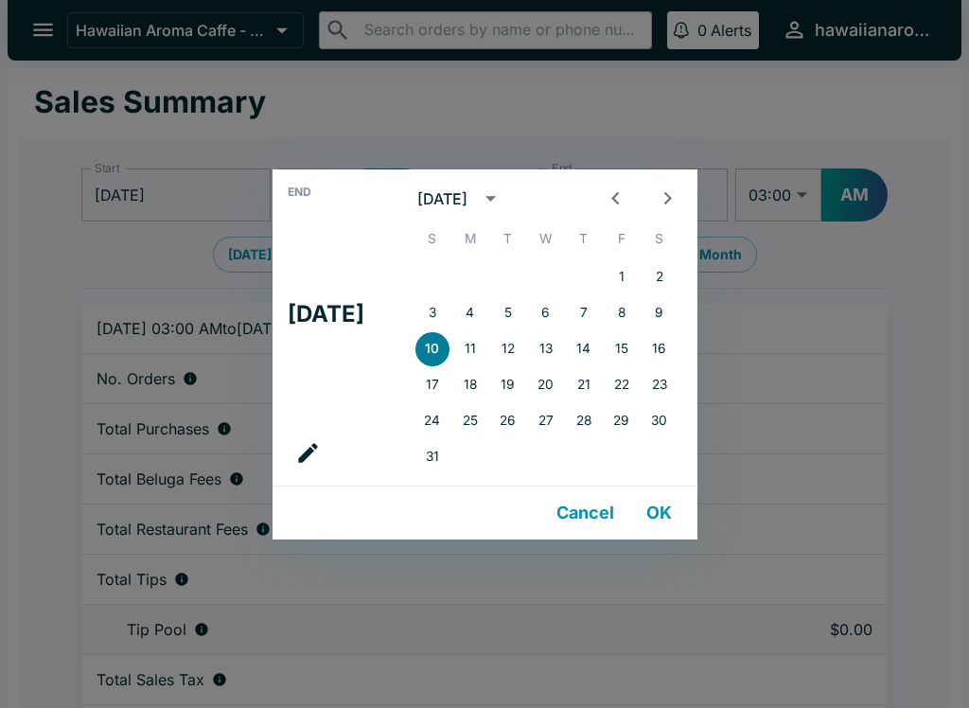
type input "[DATE]"
click at [784, 121] on div "End Sun, Aug [DATE] S M T W T F S 1 2 3 4 5 6 7 8 9 10 11 12 13 14 15 16 17 18 …" at bounding box center [484, 354] width 969 height 708
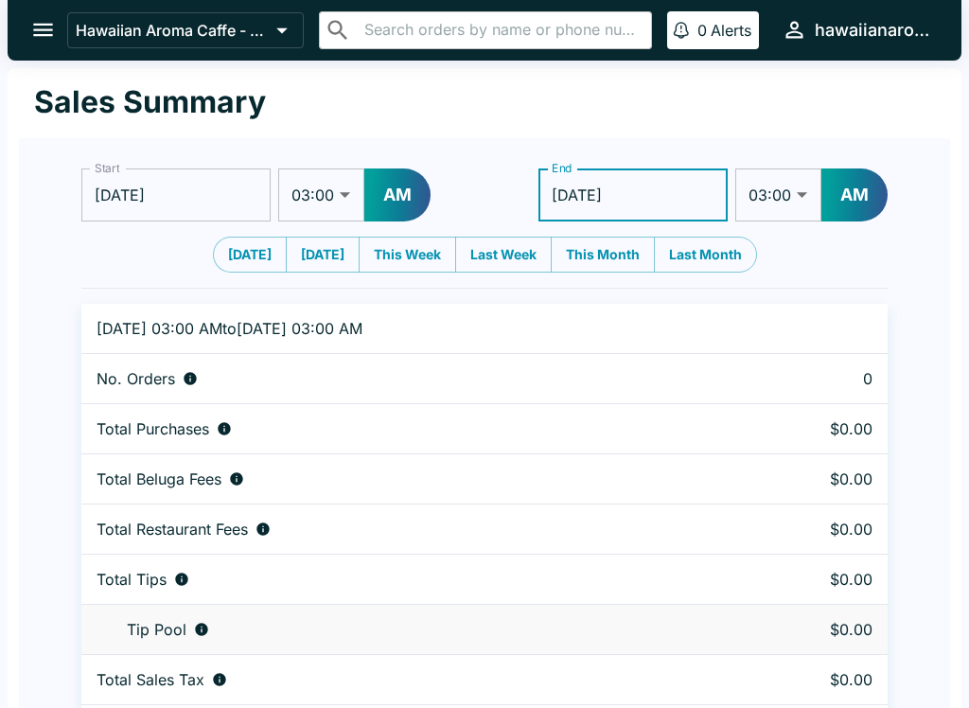
click at [778, 201] on select "01:00 01:30 02:00 02:30 03:00 03:30 04:00 04:30 05:00 05:30 06:00 06:30 07:00 0…" at bounding box center [779, 194] width 86 height 53
select select "01:00"
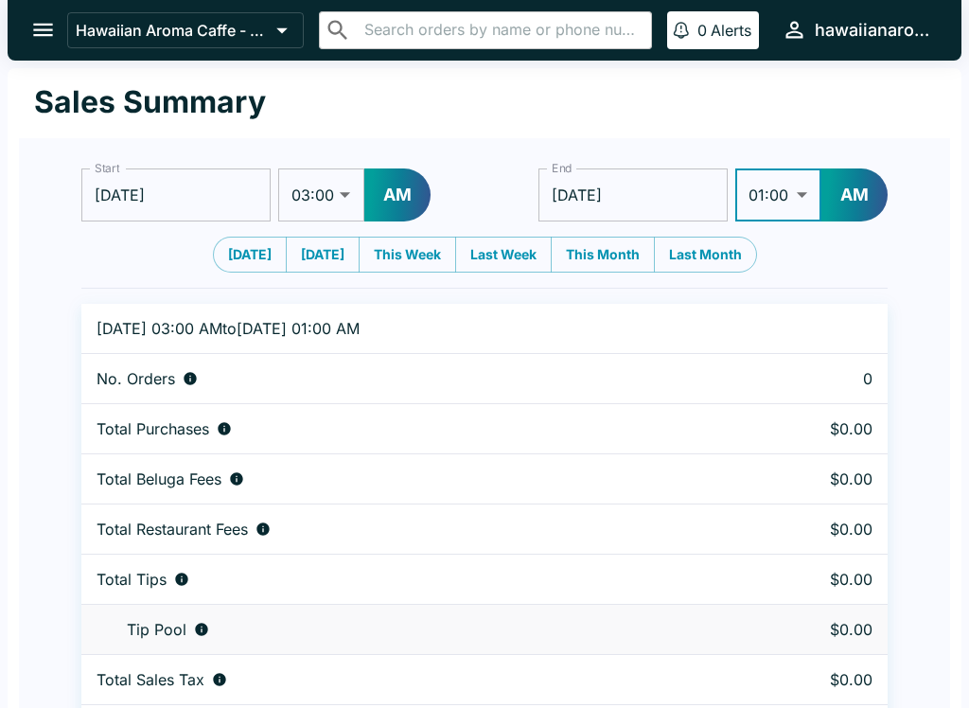
click at [858, 193] on button "AM" at bounding box center [855, 194] width 66 height 53
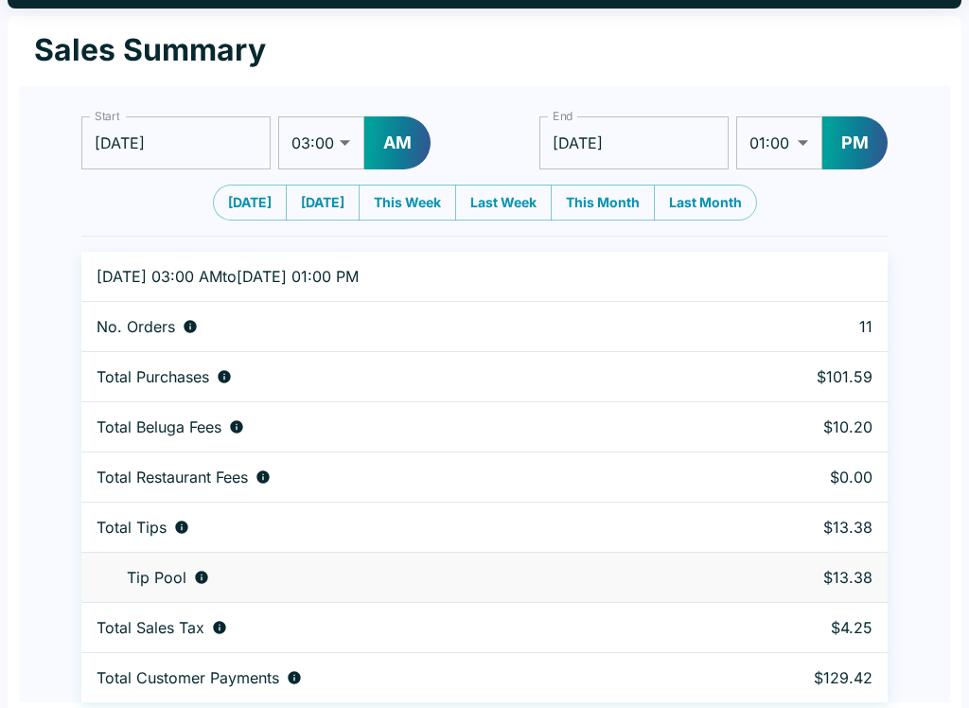
scroll to position [58, 0]
